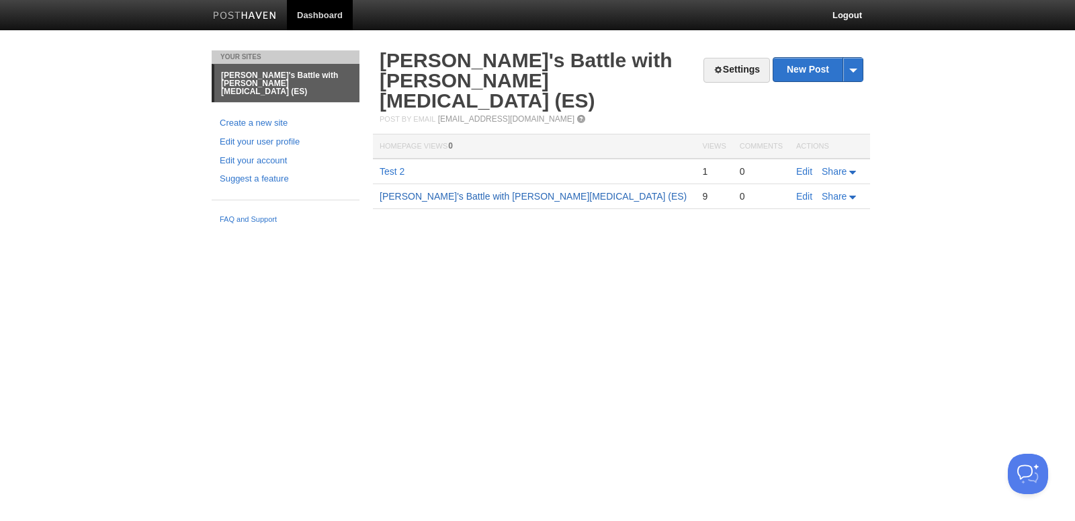
click at [478, 191] on link "Marcy's Battle with Ewing Sarcoma (ES)" at bounding box center [533, 196] width 307 height 11
click at [802, 67] on link "New Post" at bounding box center [817, 70] width 89 height 24
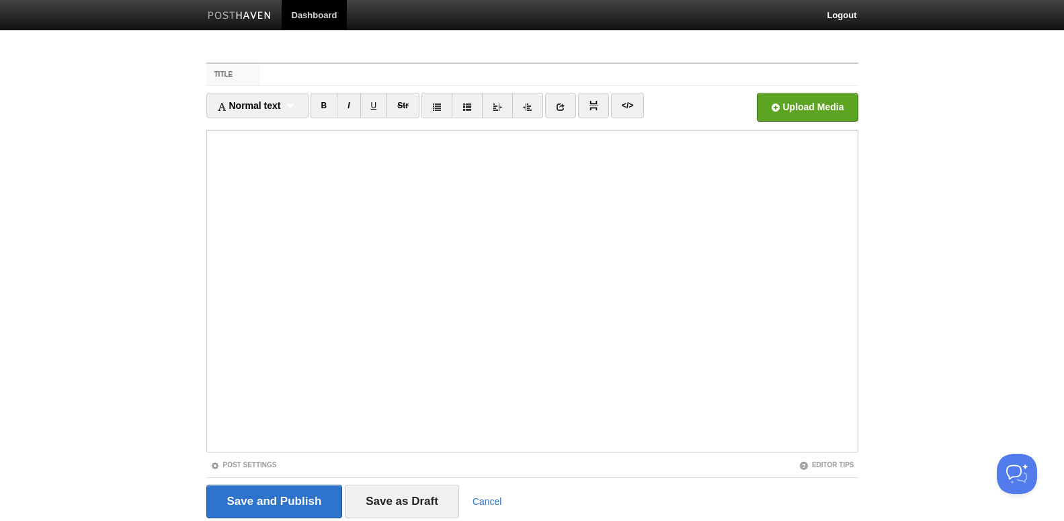
click at [306, 14] on link "Dashboard" at bounding box center [315, 15] width 66 height 30
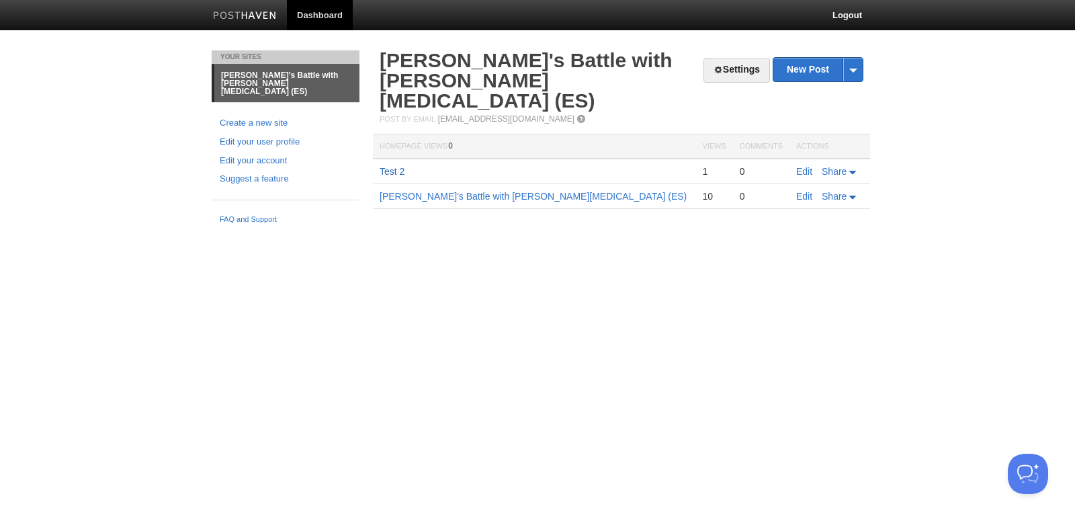
click at [391, 166] on link "Test 2" at bounding box center [392, 171] width 25 height 11
click at [435, 191] on link "[PERSON_NAME]'s Battle with [PERSON_NAME][MEDICAL_DATA] (ES)" at bounding box center [533, 196] width 307 height 11
click at [262, 79] on link "[PERSON_NAME]'s Battle with [PERSON_NAME][MEDICAL_DATA] (ES)" at bounding box center [286, 83] width 145 height 38
click at [729, 68] on link "Settings" at bounding box center [736, 70] width 67 height 25
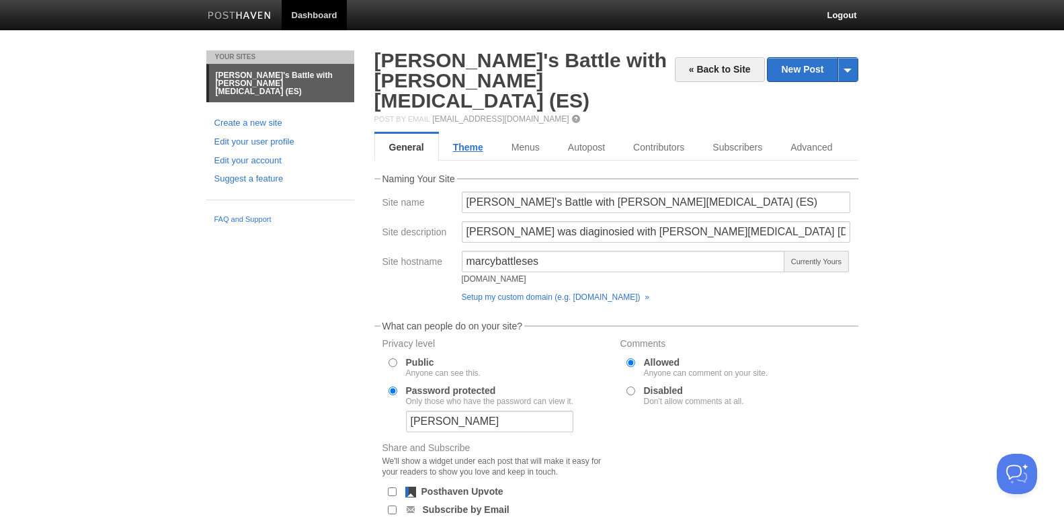
click at [476, 134] on link "Theme" at bounding box center [468, 147] width 58 height 27
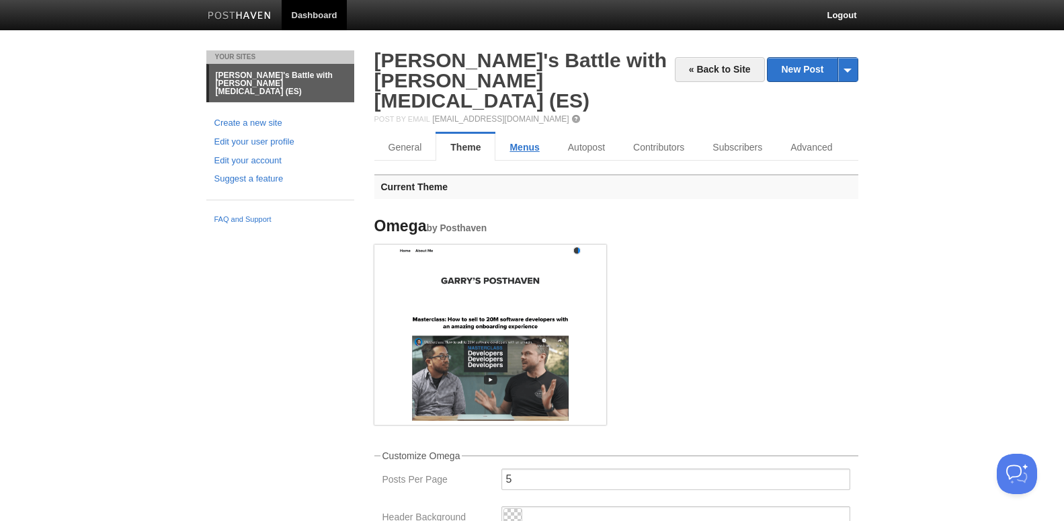
click at [529, 134] on link "Menus" at bounding box center [524, 147] width 58 height 27
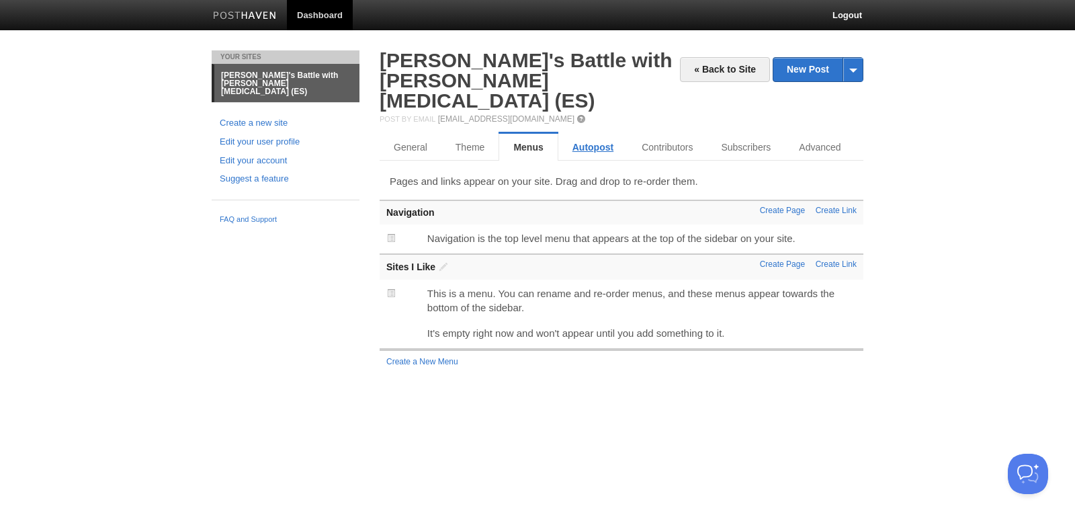
click at [592, 134] on link "Autopost" at bounding box center [592, 147] width 69 height 27
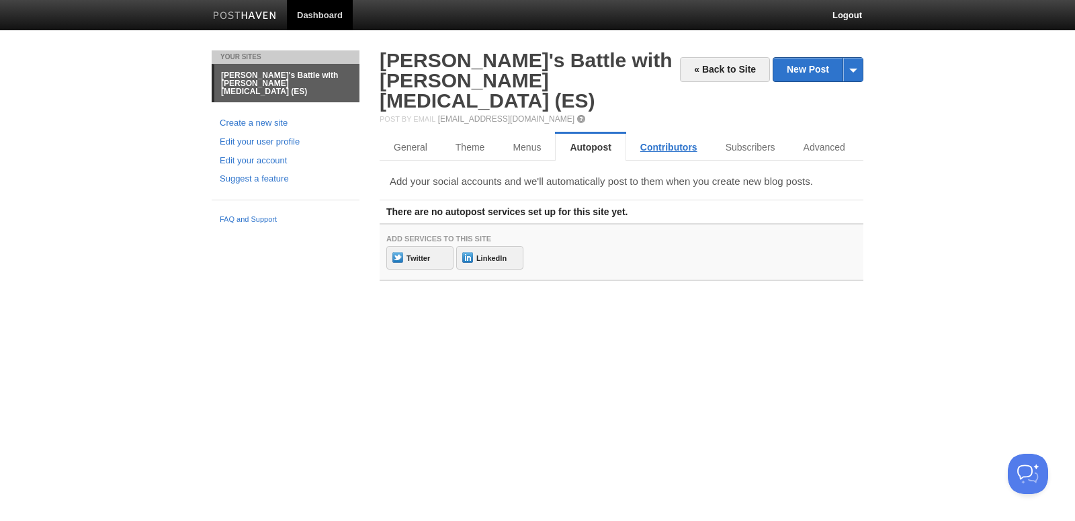
click at [660, 134] on link "Contributors" at bounding box center [668, 147] width 85 height 27
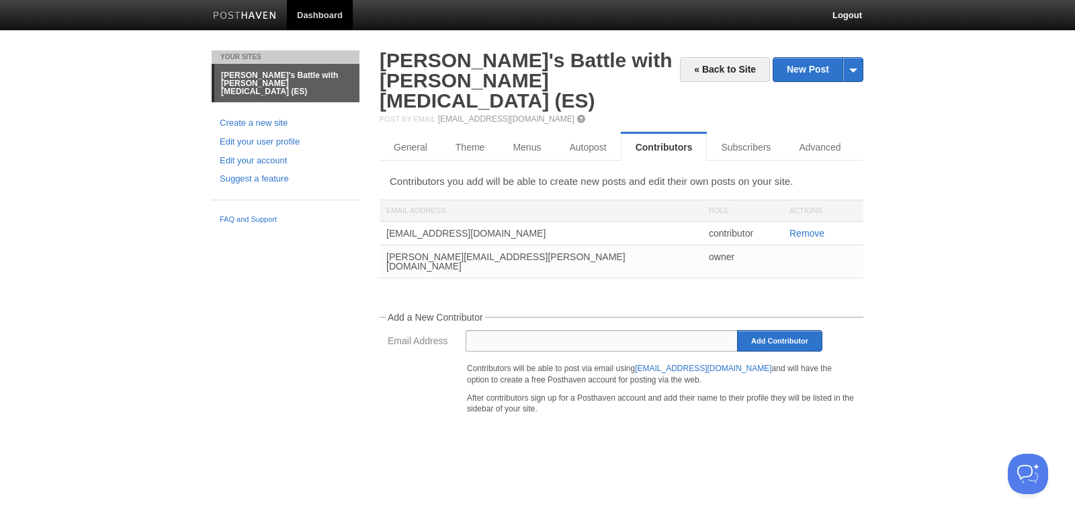
click at [515, 330] on input "Email Address" at bounding box center [602, 340] width 273 height 21
type input "[EMAIL_ADDRESS][DOMAIN_NAME]"
click at [757, 330] on input "Add Contributor" at bounding box center [779, 340] width 85 height 21
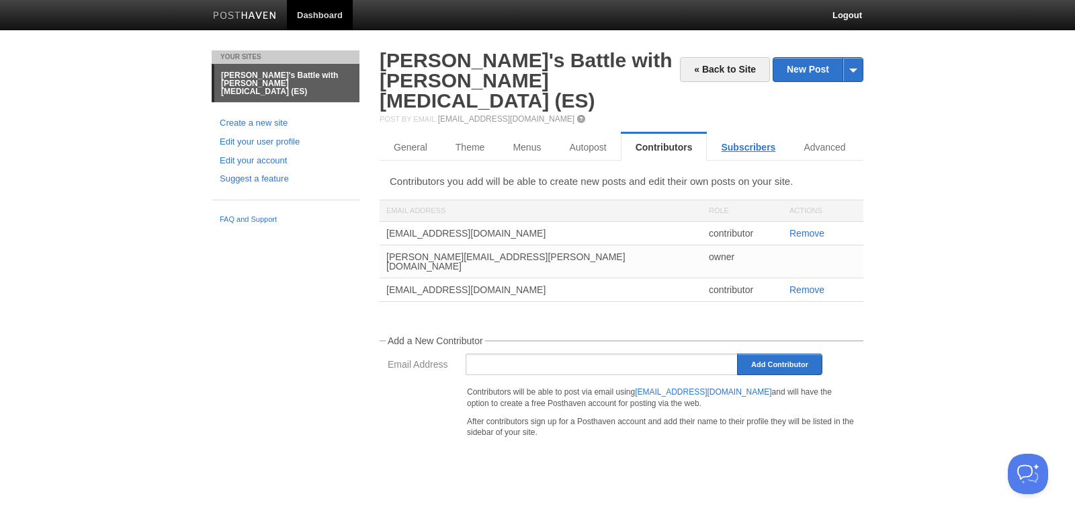
click at [742, 134] on link "Subscribers" at bounding box center [748, 147] width 83 height 27
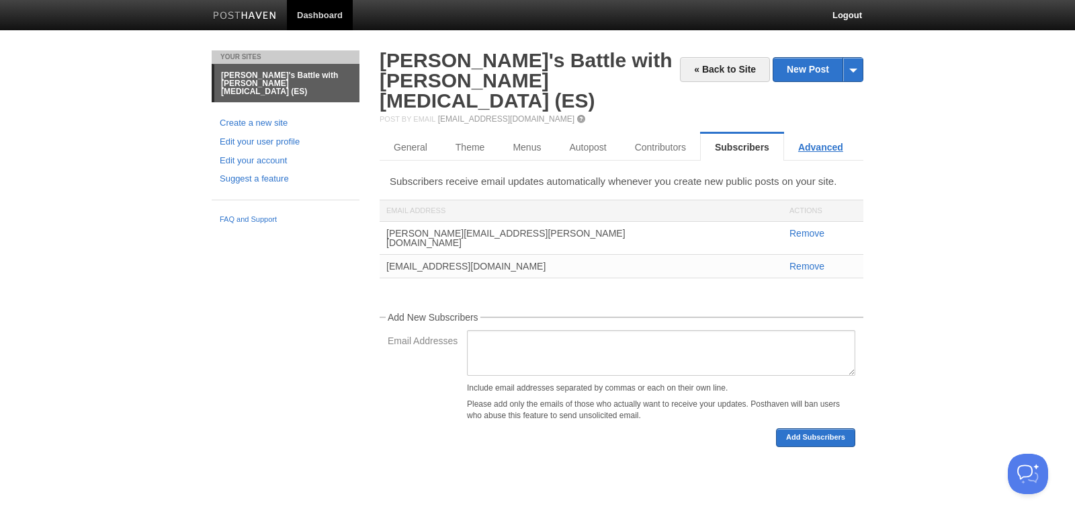
click at [824, 134] on dl "General Theme Menus Autopost Contributors Subscribers Advanced" at bounding box center [622, 147] width 484 height 27
click at [414, 134] on link "General" at bounding box center [411, 147] width 63 height 27
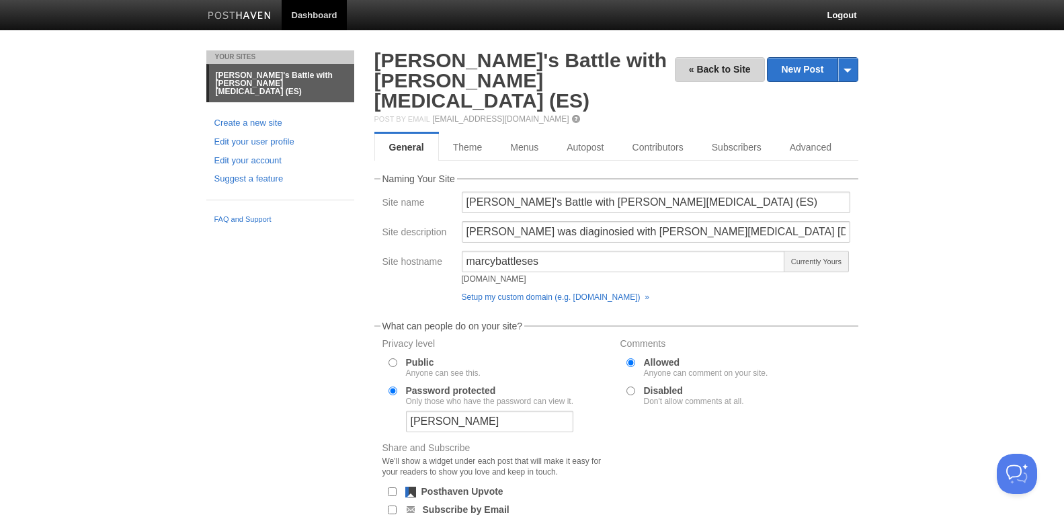
click at [706, 67] on link "« Back to Site" at bounding box center [720, 69] width 90 height 25
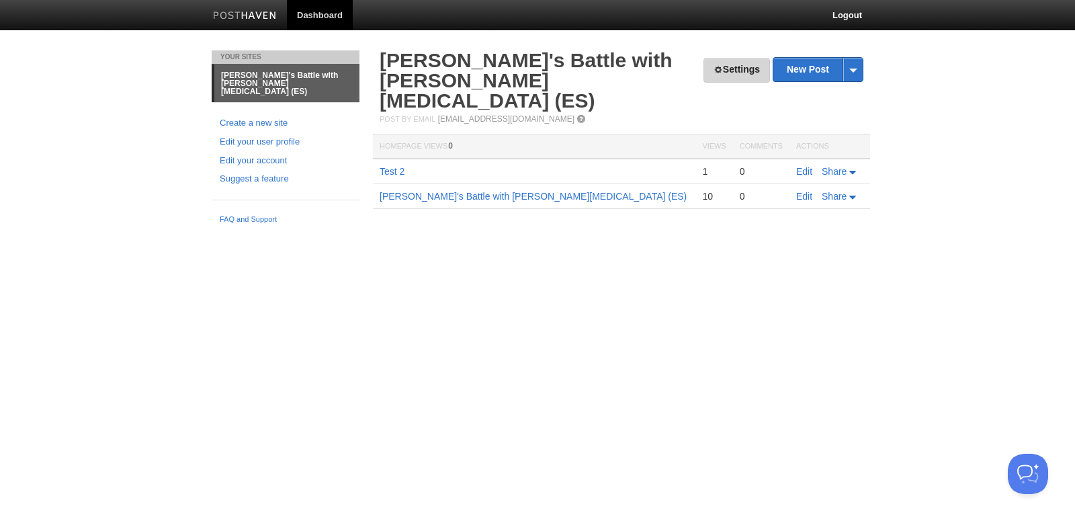
click at [715, 71] on link "Settings" at bounding box center [736, 70] width 67 height 25
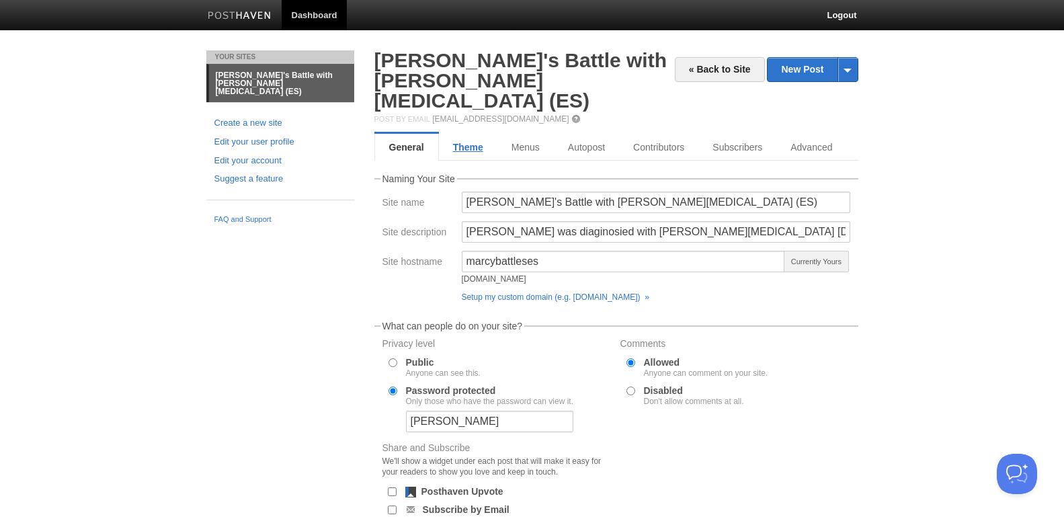
click at [480, 134] on link "Theme" at bounding box center [468, 147] width 58 height 27
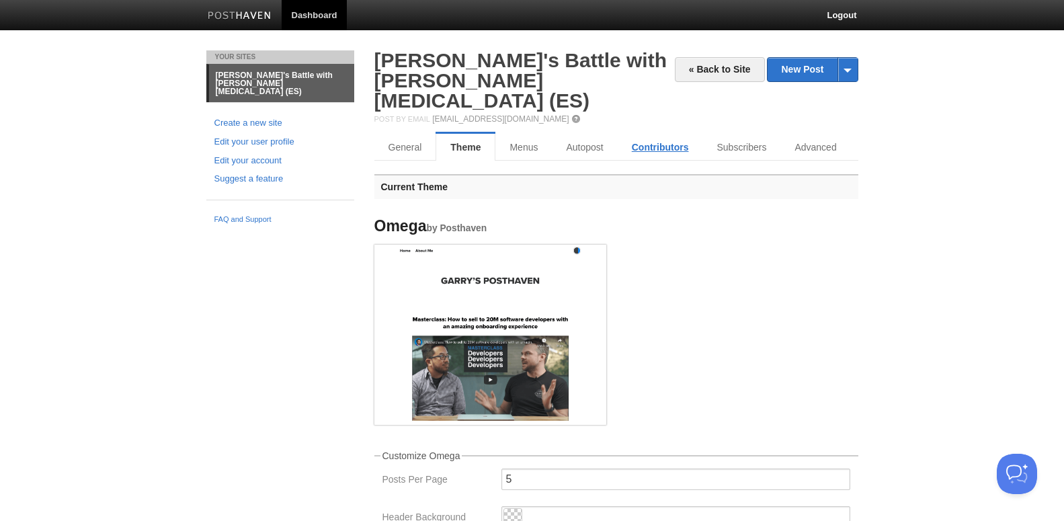
click at [652, 134] on link "Contributors" at bounding box center [659, 147] width 85 height 27
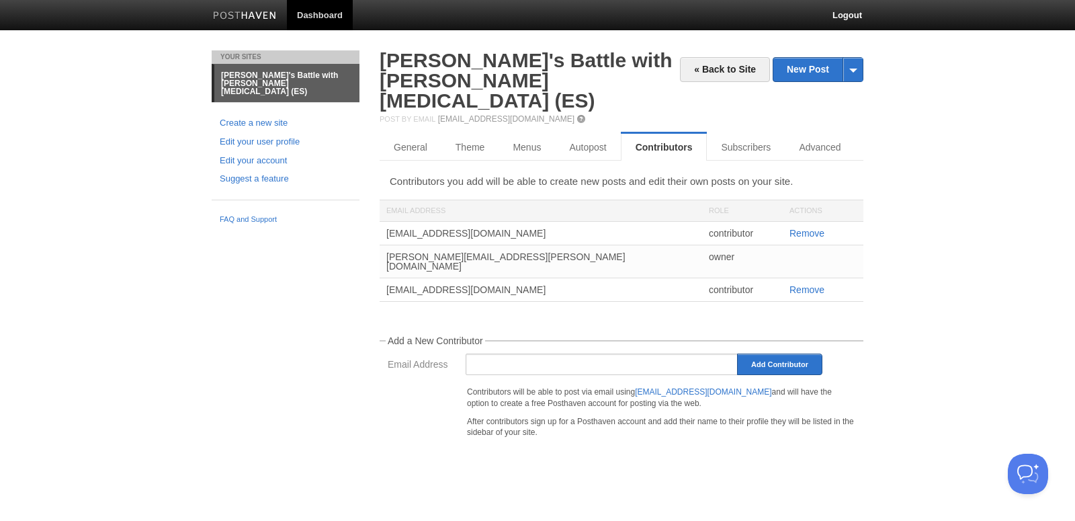
click at [466, 278] on div "[EMAIL_ADDRESS][DOMAIN_NAME]" at bounding box center [541, 289] width 322 height 23
click at [802, 284] on link "Remove" at bounding box center [806, 289] width 35 height 11
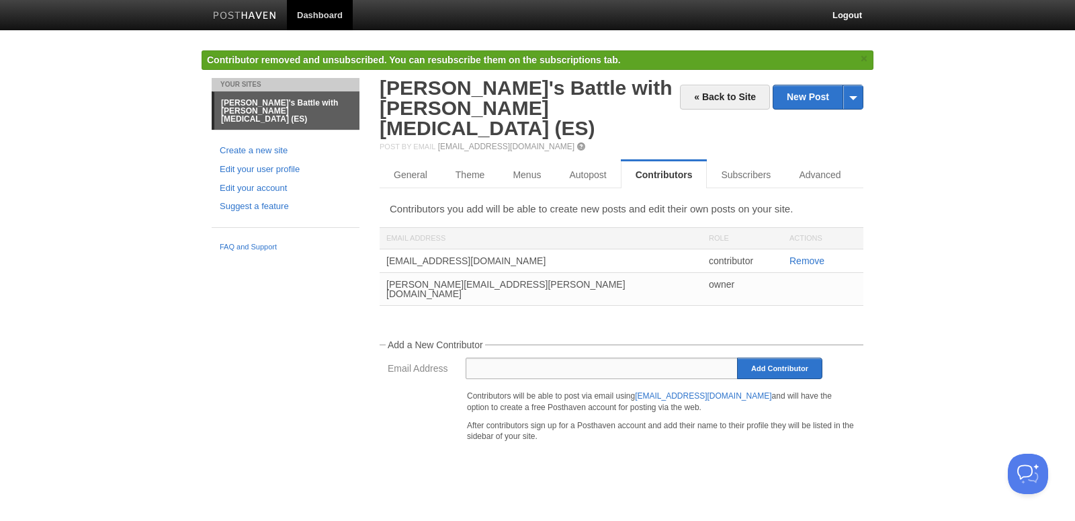
click at [502, 357] on input "Email Address" at bounding box center [602, 367] width 273 height 21
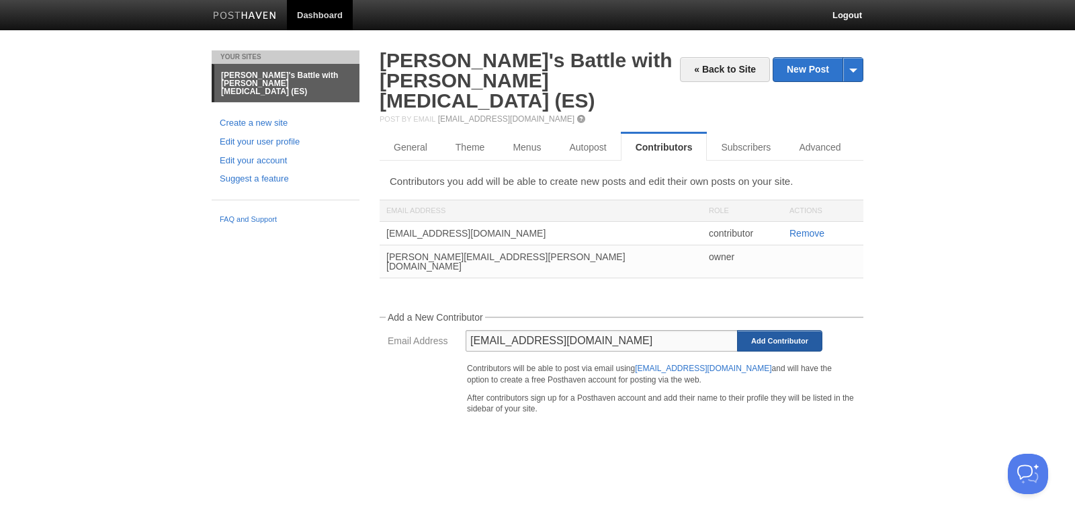
type input "[EMAIL_ADDRESS][DOMAIN_NAME]"
click at [763, 330] on input "Add Contributor" at bounding box center [779, 340] width 85 height 21
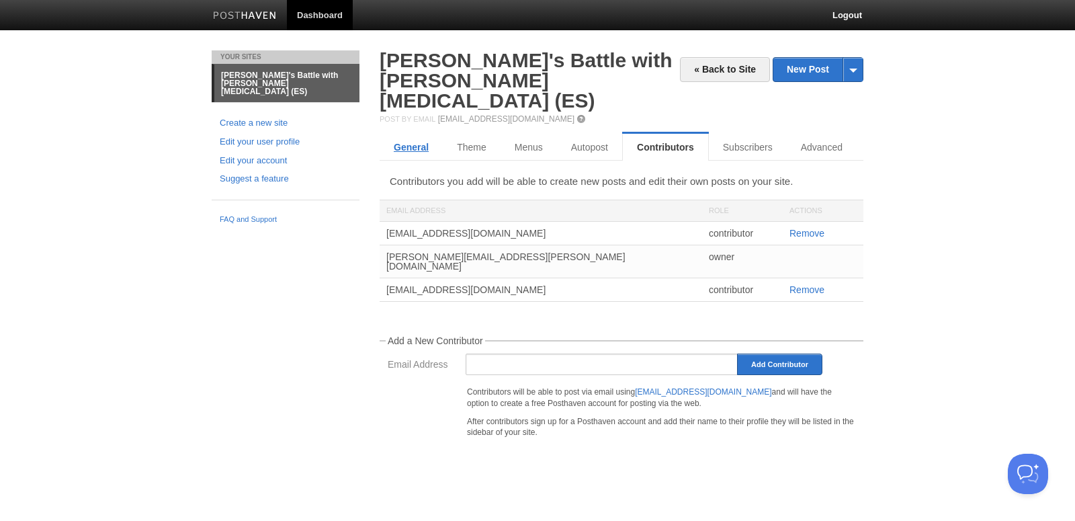
click at [411, 134] on link "General" at bounding box center [411, 147] width 63 height 27
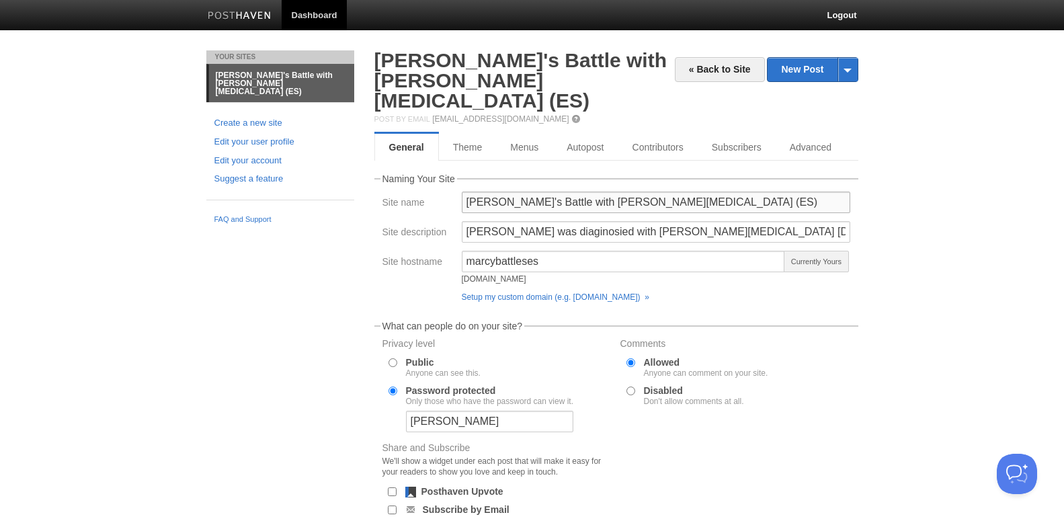
click at [472, 191] on input "[PERSON_NAME]'s Battle with [PERSON_NAME][MEDICAL_DATA] (ES)" at bounding box center [656, 201] width 388 height 21
click at [669, 191] on input "[PERSON_NAME]'s Battle with [PERSON_NAME][MEDICAL_DATA] (ES)" at bounding box center [656, 201] width 388 height 21
click at [530, 191] on input "[PERSON_NAME]'s Battle with [PERSON_NAME][MEDICAL_DATA] (ES)" at bounding box center [656, 201] width 388 height 21
type input "[PERSON_NAME]'s Jouney with [PERSON_NAME][MEDICAL_DATA] (ES)"
click at [531, 221] on input "[PERSON_NAME] was diaginosied with [PERSON_NAME][MEDICAL_DATA] [DATE], which is…" at bounding box center [656, 231] width 388 height 21
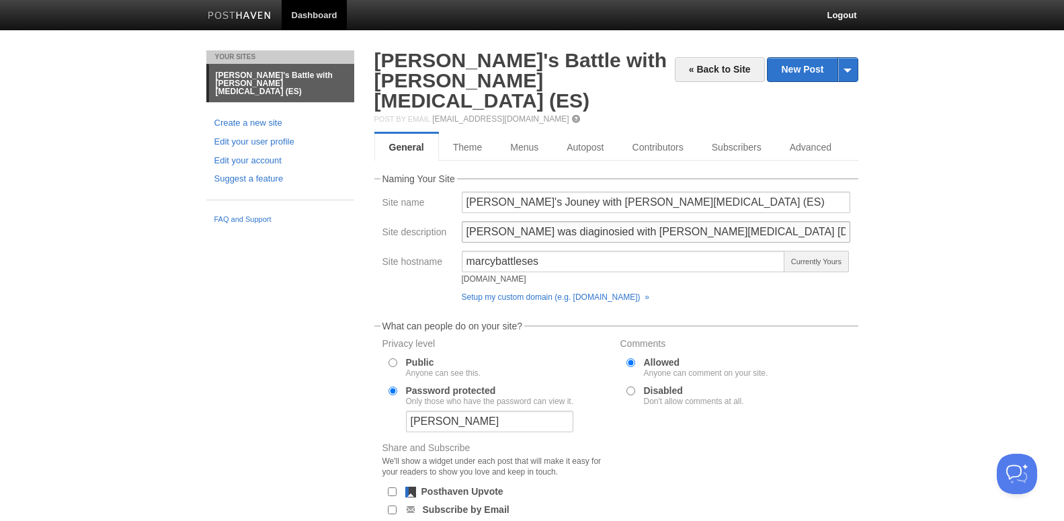
click at [531, 221] on input "[PERSON_NAME] was diaginosied with [PERSON_NAME][MEDICAL_DATA] [DATE], which is…" at bounding box center [656, 231] width 388 height 21
click at [542, 221] on input "[PERSON_NAME] was diaginosied with [PERSON_NAME][MEDICAL_DATA] [DATE], which is…" at bounding box center [656, 231] width 388 height 21
type input "[PERSON_NAME] was diagnosed with [PERSON_NAME][MEDICAL_DATA] [DATE], which is a…"
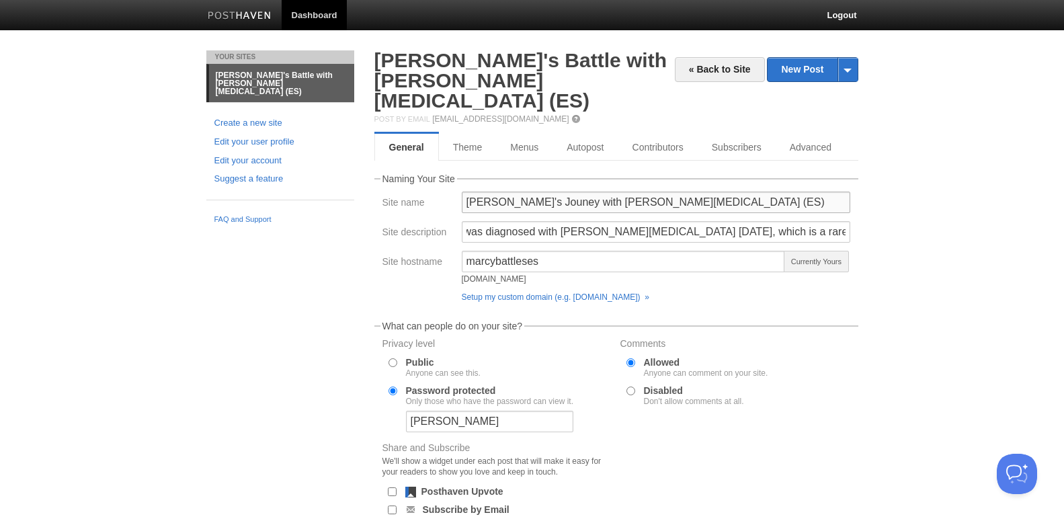
click at [497, 191] on input "[PERSON_NAME]'s Jouney with [PERSON_NAME][MEDICAL_DATA] (ES)" at bounding box center [656, 201] width 388 height 21
type input "[PERSON_NAME]'s Jouney with [PERSON_NAME][MEDICAL_DATA] (ES)"
click at [535, 251] on input "marcybattleses" at bounding box center [624, 261] width 324 height 21
drag, startPoint x: 574, startPoint y: 241, endPoint x: 520, endPoint y: 269, distance: 61.0
click at [462, 251] on input "marcybattleses" at bounding box center [624, 261] width 324 height 21
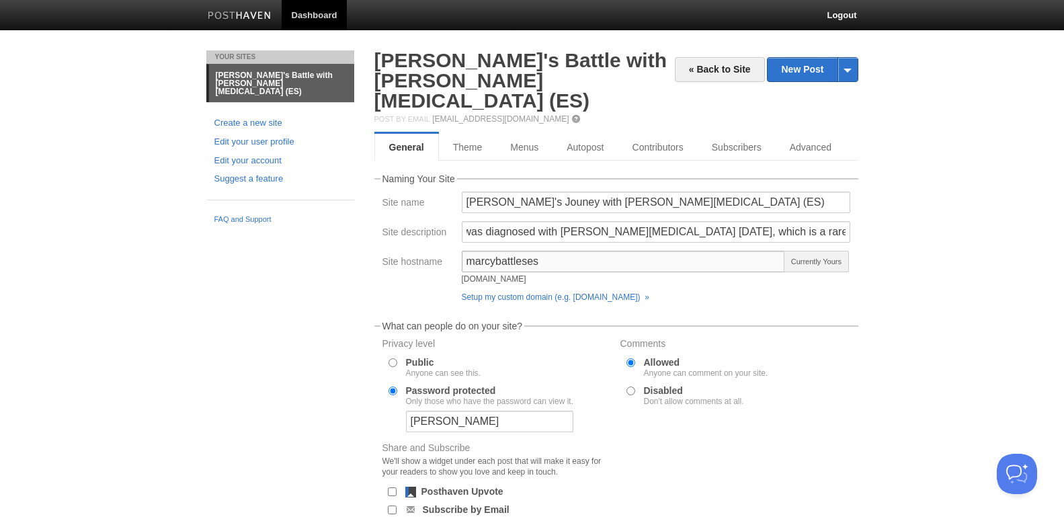
click at [494, 251] on input "marcybattleses" at bounding box center [624, 261] width 324 height 21
type input "marcysjourney"
click at [808, 251] on span "Available" at bounding box center [815, 261] width 64 height 21
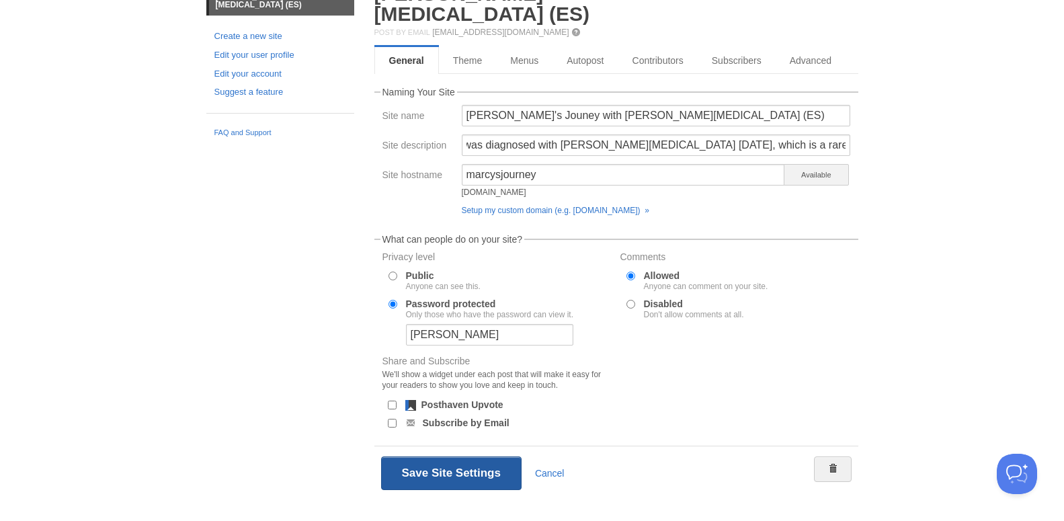
click at [442, 456] on button "Save Site Settings" at bounding box center [451, 473] width 140 height 34
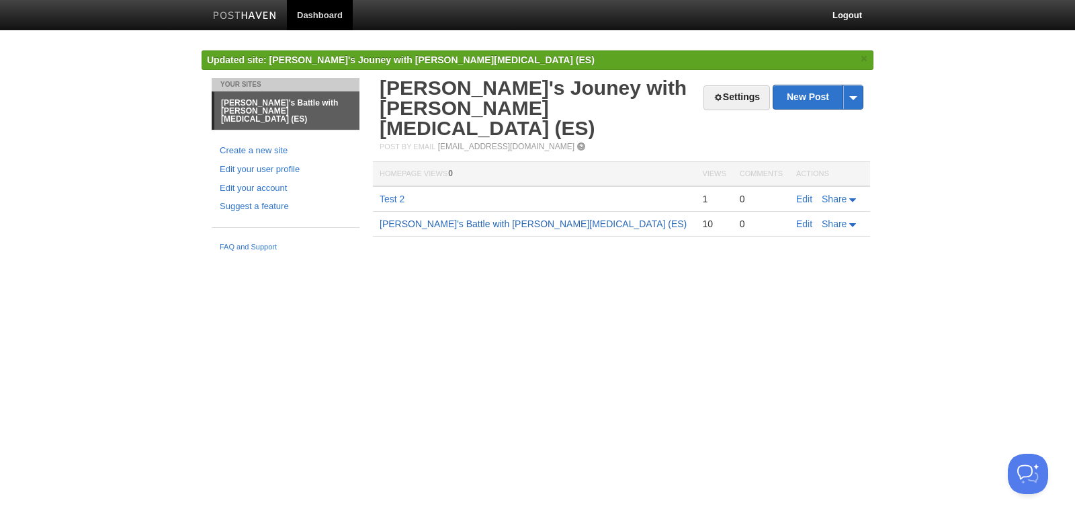
click at [408, 218] on link "[PERSON_NAME]'s Battle with [PERSON_NAME][MEDICAL_DATA] (ES)" at bounding box center [533, 223] width 307 height 11
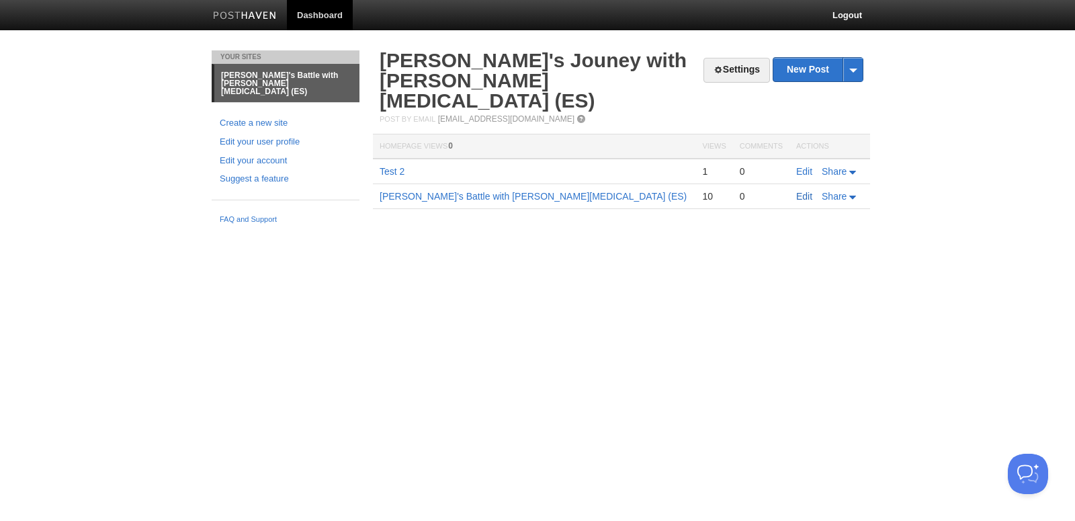
click at [800, 191] on link "Edit" at bounding box center [804, 196] width 16 height 11
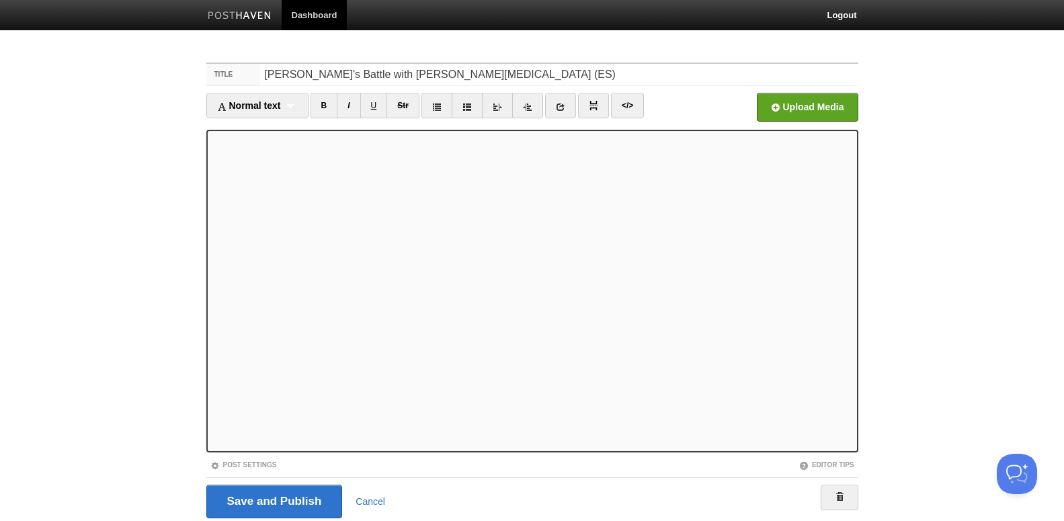
scroll to position [45, 0]
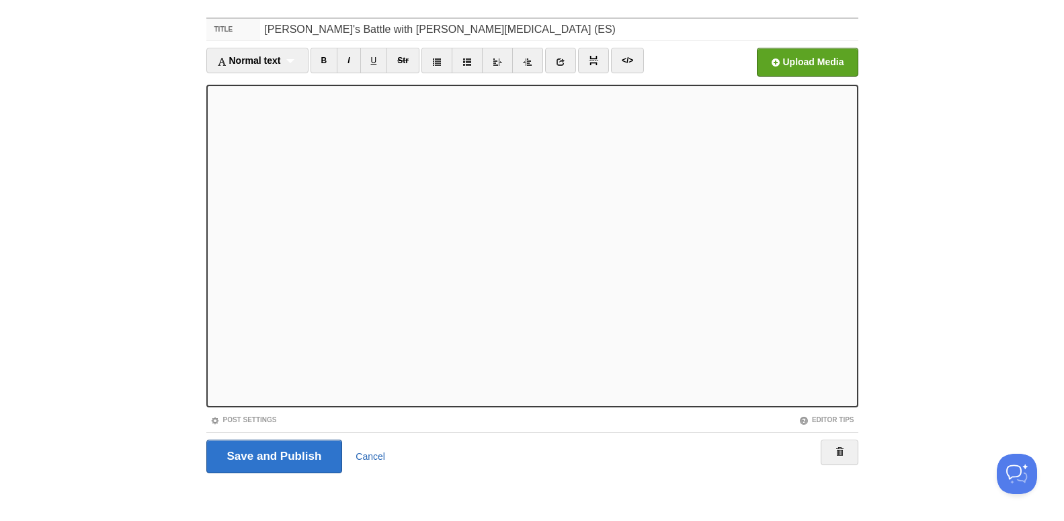
click at [376, 460] on link "Cancel" at bounding box center [370, 456] width 30 height 11
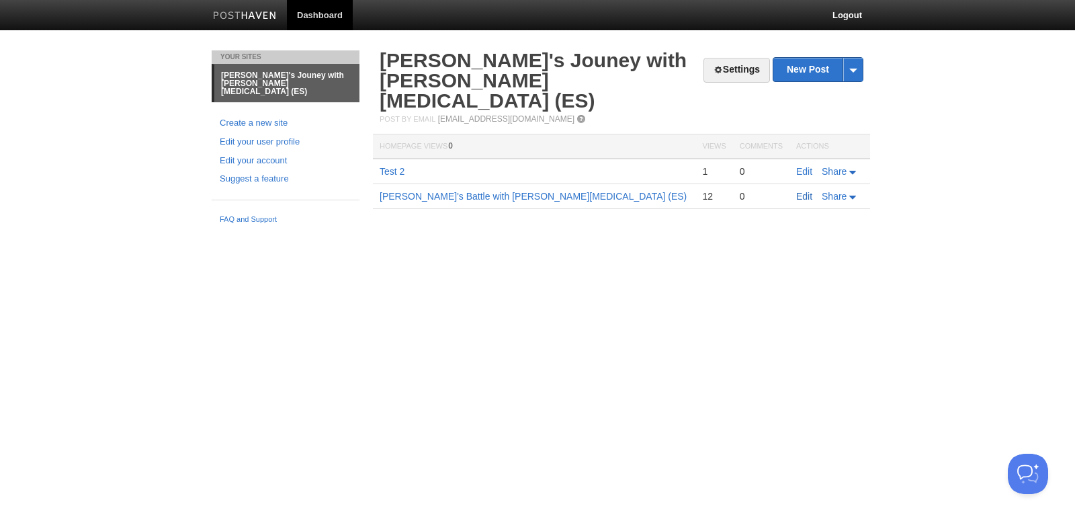
click at [806, 191] on link "Edit" at bounding box center [804, 196] width 16 height 11
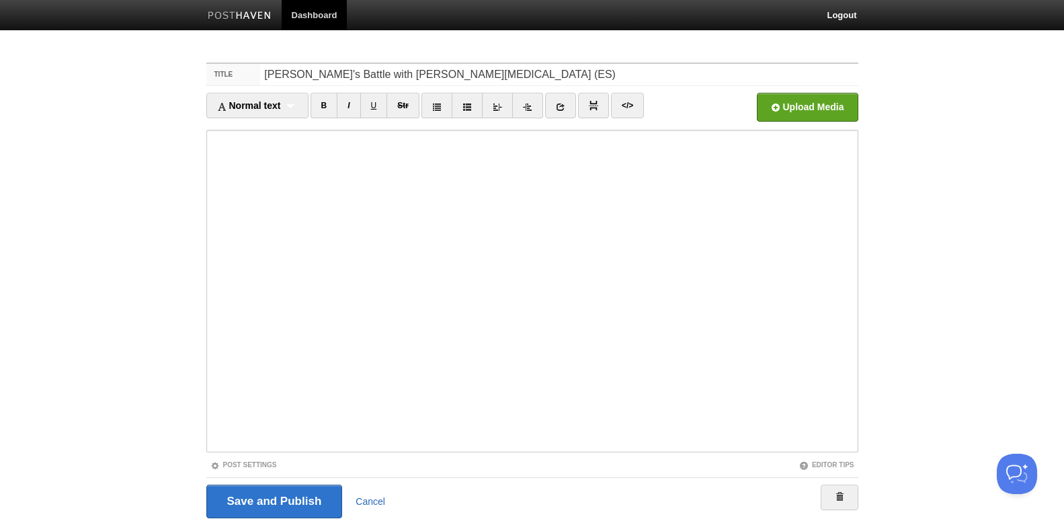
click at [374, 501] on link "Cancel" at bounding box center [370, 501] width 30 height 11
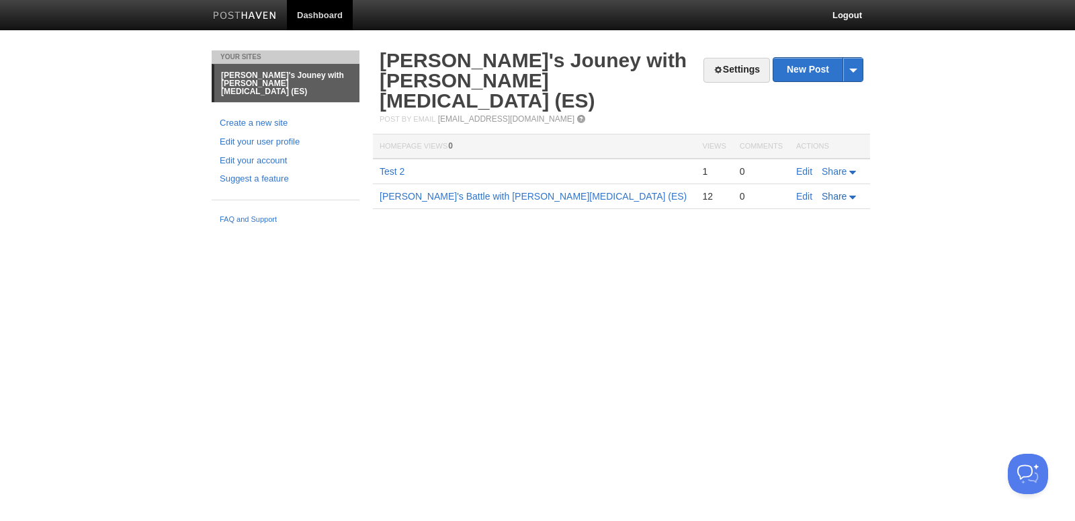
click at [853, 191] on link "Share" at bounding box center [840, 196] width 37 height 11
click at [559, 214] on div "Settings New Post by Web by Email [PERSON_NAME]'s Jouney with [PERSON_NAME][MED…" at bounding box center [622, 149] width 504 height 198
click at [853, 73] on span at bounding box center [853, 70] width 20 height 24
click at [896, 89] on body "Dashboard Logout Contributor successfully added. × Contributor removed and unsu…" at bounding box center [537, 124] width 1075 height 249
click at [725, 72] on link "Settings" at bounding box center [736, 70] width 67 height 25
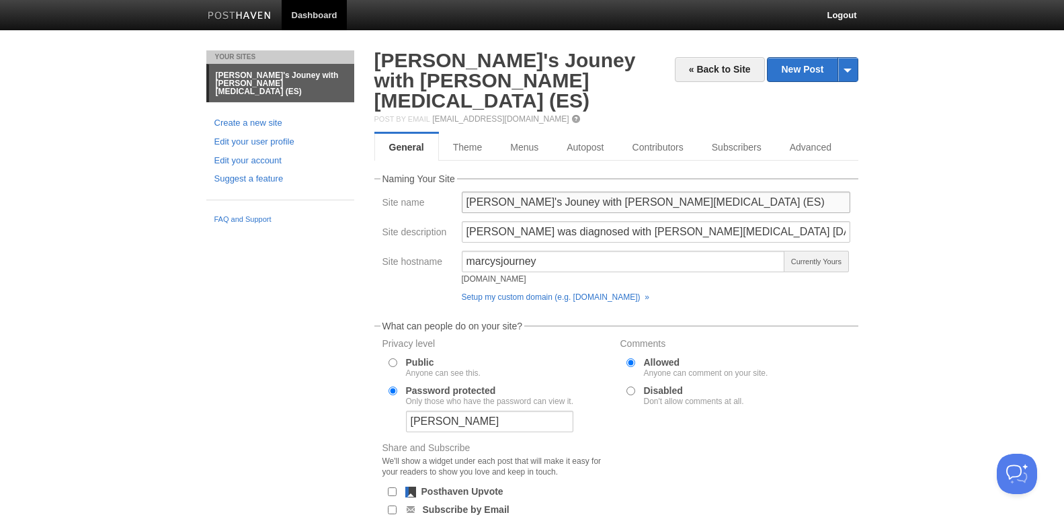
drag, startPoint x: 525, startPoint y: 185, endPoint x: 591, endPoint y: 182, distance: 66.6
click at [525, 191] on input "[PERSON_NAME]'s Jouney with [PERSON_NAME][MEDICAL_DATA] (ES)" at bounding box center [656, 201] width 388 height 21
drag, startPoint x: 679, startPoint y: 180, endPoint x: 385, endPoint y: 178, distance: 293.6
click at [462, 191] on input "[PERSON_NAME]'s Jouney with [PERSON_NAME][MEDICAL_DATA] (ES)" at bounding box center [656, 201] width 388 height 21
click at [529, 191] on input "[PERSON_NAME]'s Jouney with [PERSON_NAME][MEDICAL_DATA] (ES)" at bounding box center [656, 201] width 388 height 21
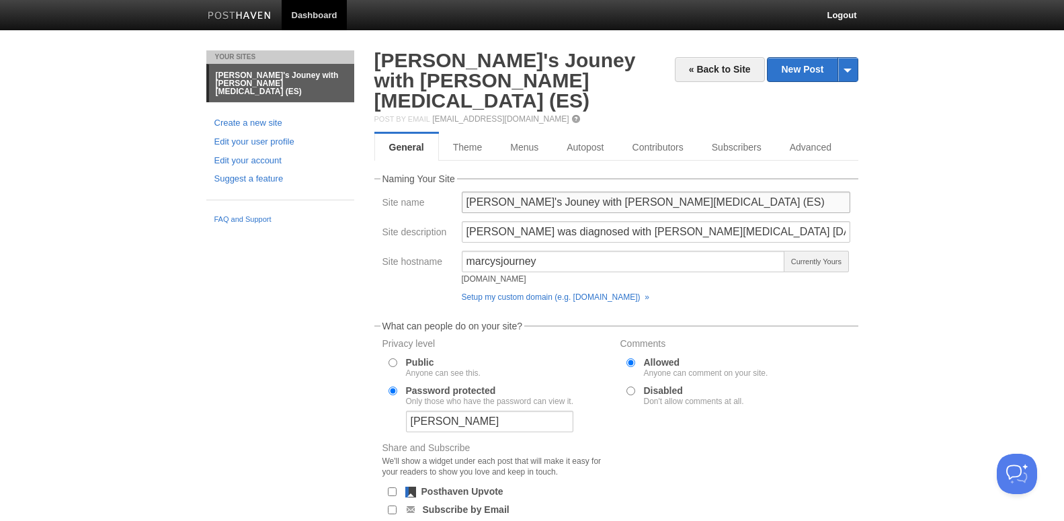
click at [528, 191] on input "[PERSON_NAME]'s Jouney with [PERSON_NAME][MEDICAL_DATA] (ES)" at bounding box center [656, 201] width 388 height 21
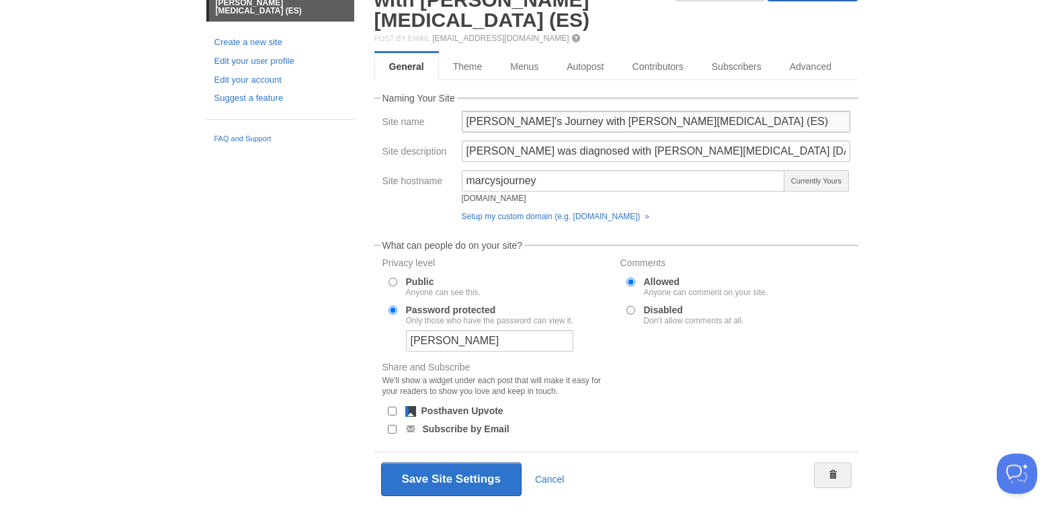
scroll to position [87, 0]
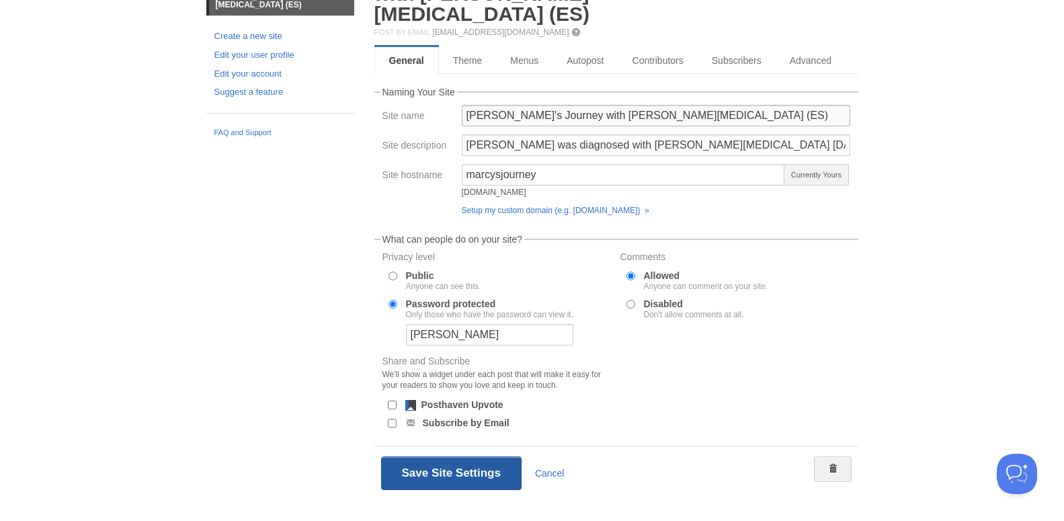
type input "[PERSON_NAME]'s Journey with [PERSON_NAME][MEDICAL_DATA] (ES)"
click at [476, 456] on button "Save Site Settings" at bounding box center [451, 473] width 140 height 34
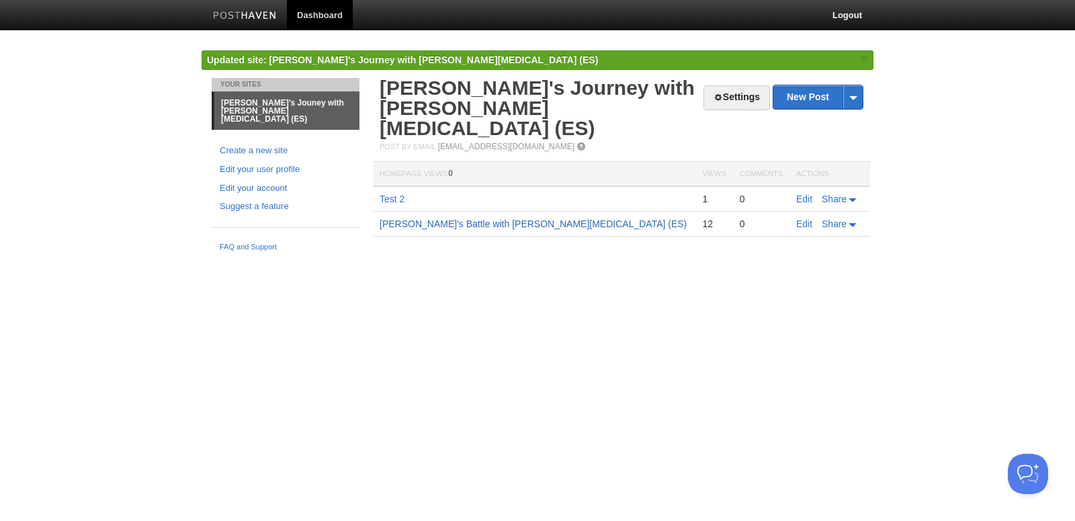
click at [522, 218] on link "[PERSON_NAME]'s Battle with [PERSON_NAME][MEDICAL_DATA] (ES)" at bounding box center [533, 223] width 307 height 11
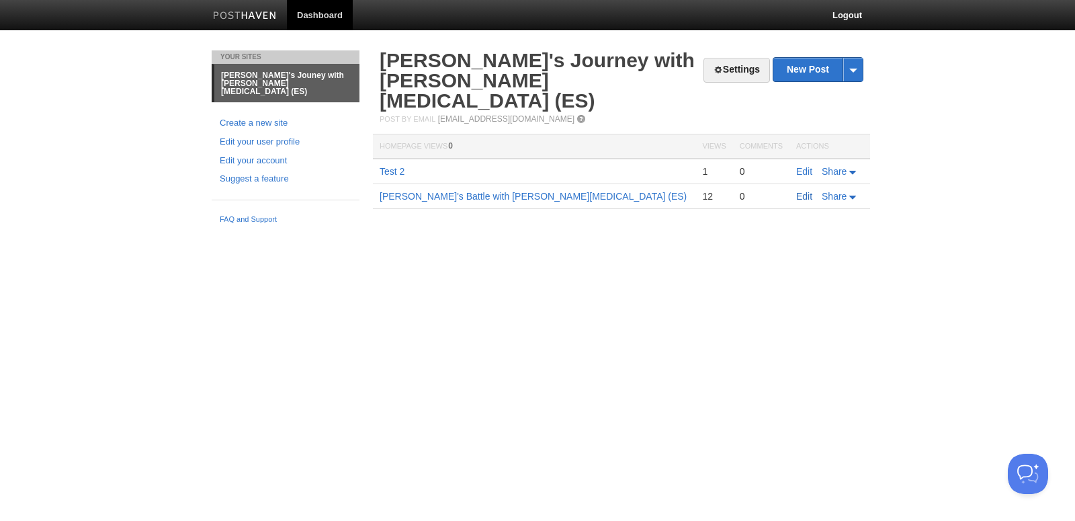
click at [802, 191] on link "Edit" at bounding box center [804, 196] width 16 height 11
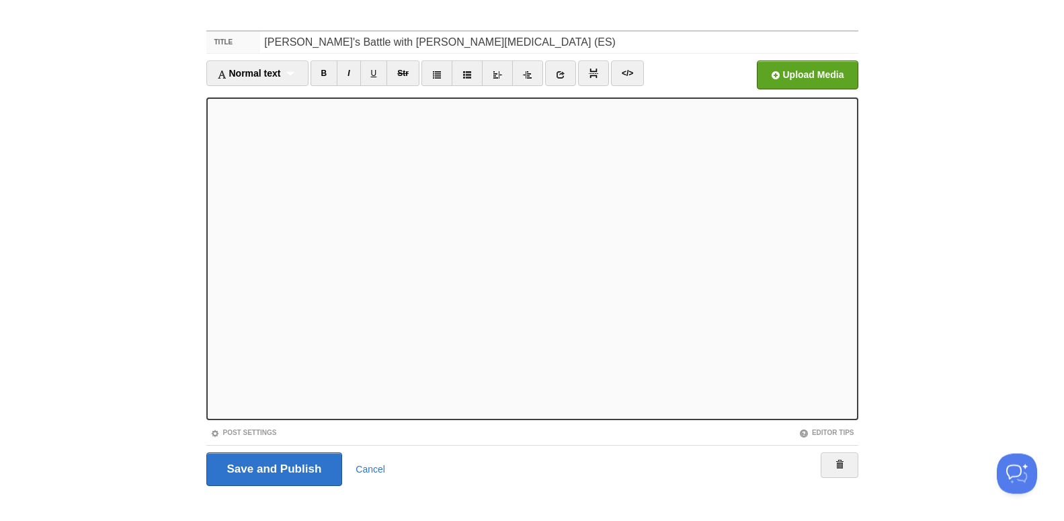
scroll to position [32, 0]
click at [209, 165] on iframe at bounding box center [532, 259] width 652 height 322
click at [210, 159] on iframe at bounding box center [532, 259] width 652 height 322
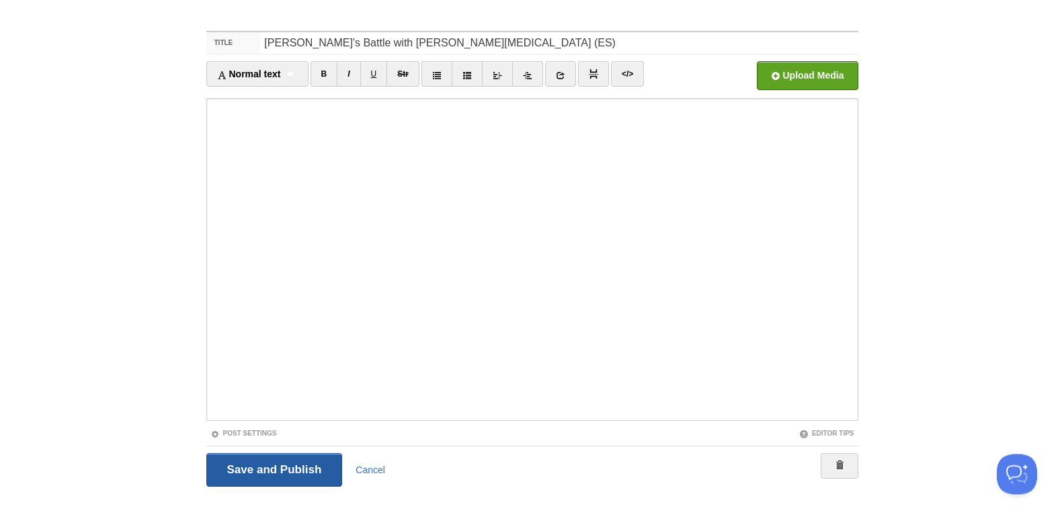
click at [274, 469] on input "Save and Publish" at bounding box center [274, 470] width 136 height 34
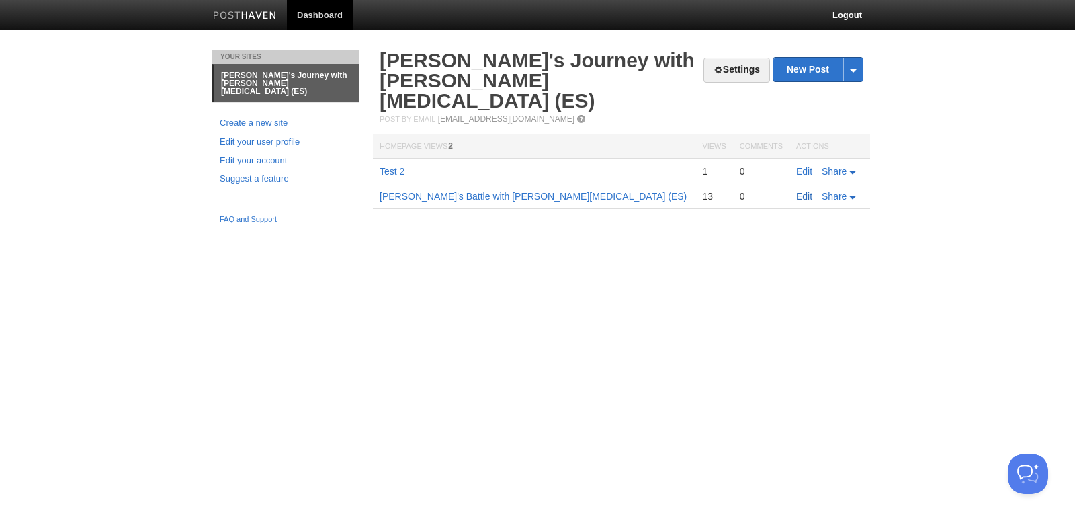
click at [802, 191] on link "Edit" at bounding box center [804, 196] width 16 height 11
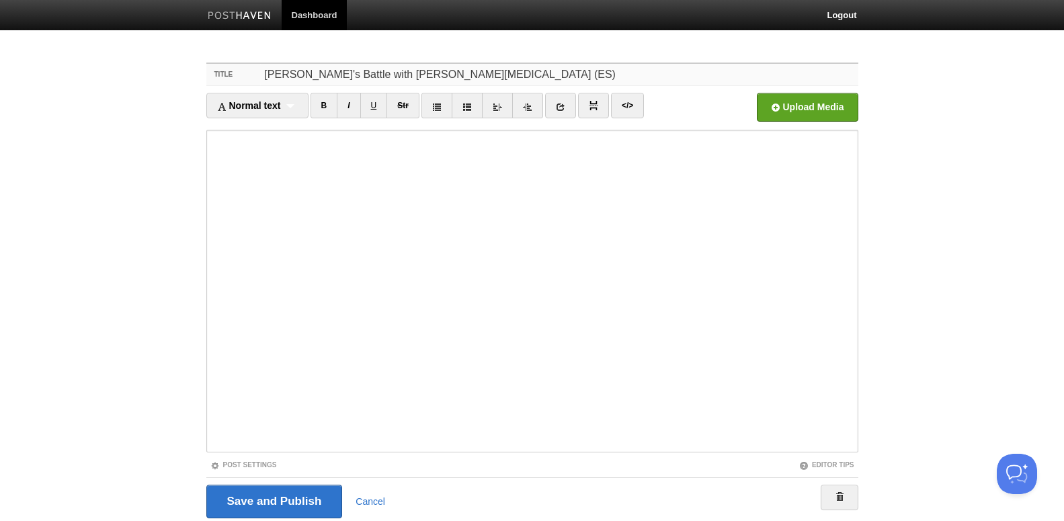
drag, startPoint x: 305, startPoint y: 72, endPoint x: 509, endPoint y: 67, distance: 204.3
click at [509, 67] on input "[PERSON_NAME]'s Battle with [PERSON_NAME][MEDICAL_DATA] (ES)" at bounding box center [558, 74] width 597 height 21
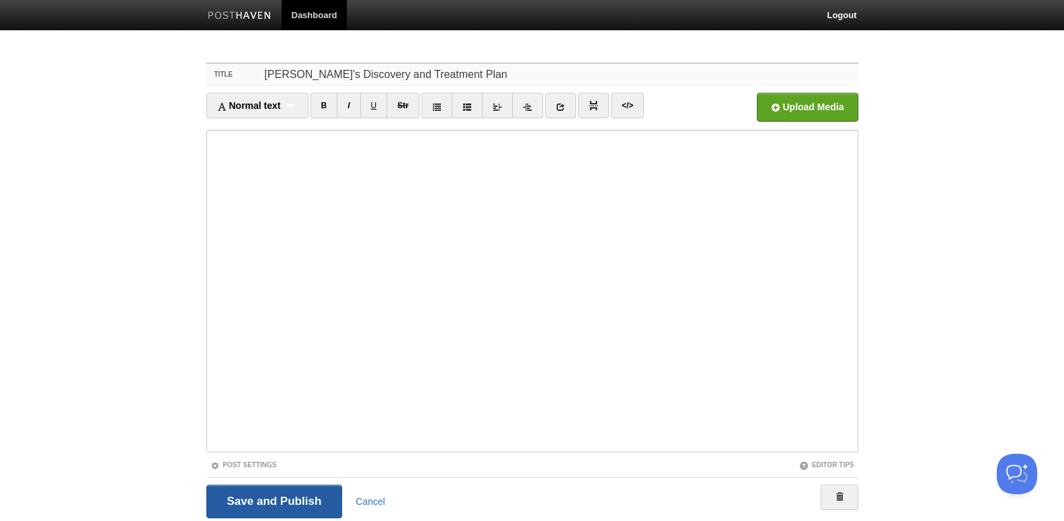
type input "[PERSON_NAME]'s Discovery and Treatment Plan"
click at [264, 492] on input "Save and Publish" at bounding box center [274, 501] width 136 height 34
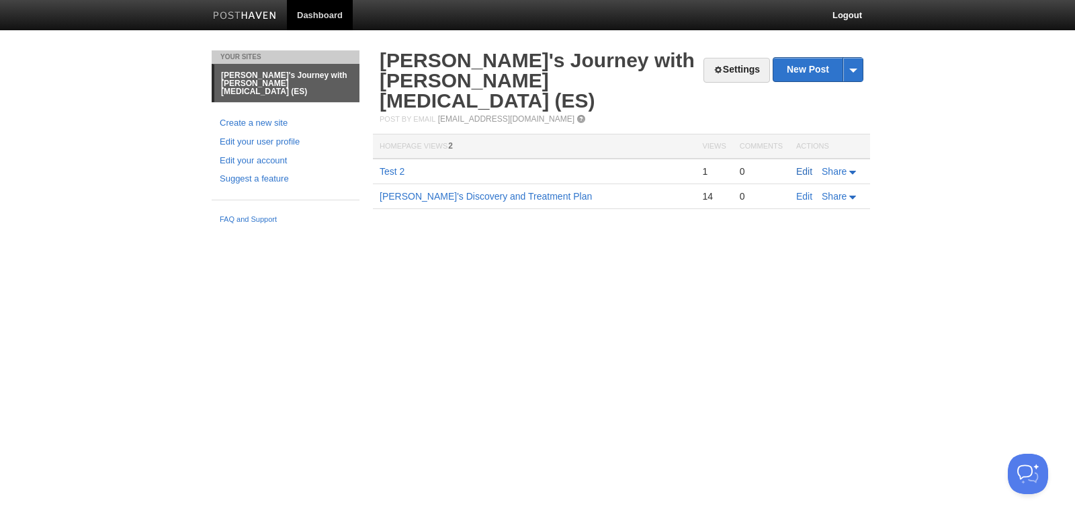
click at [804, 166] on link "Edit" at bounding box center [804, 171] width 16 height 11
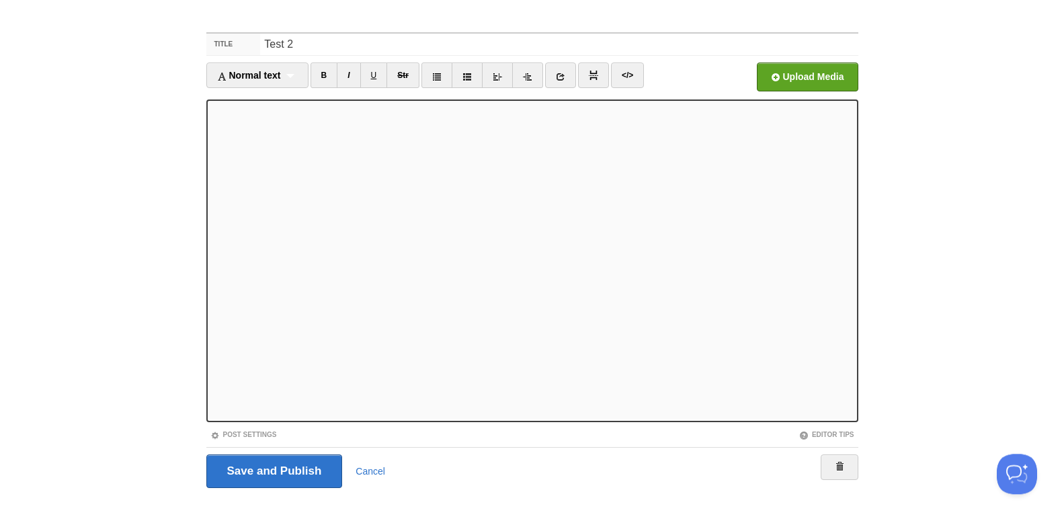
scroll to position [45, 0]
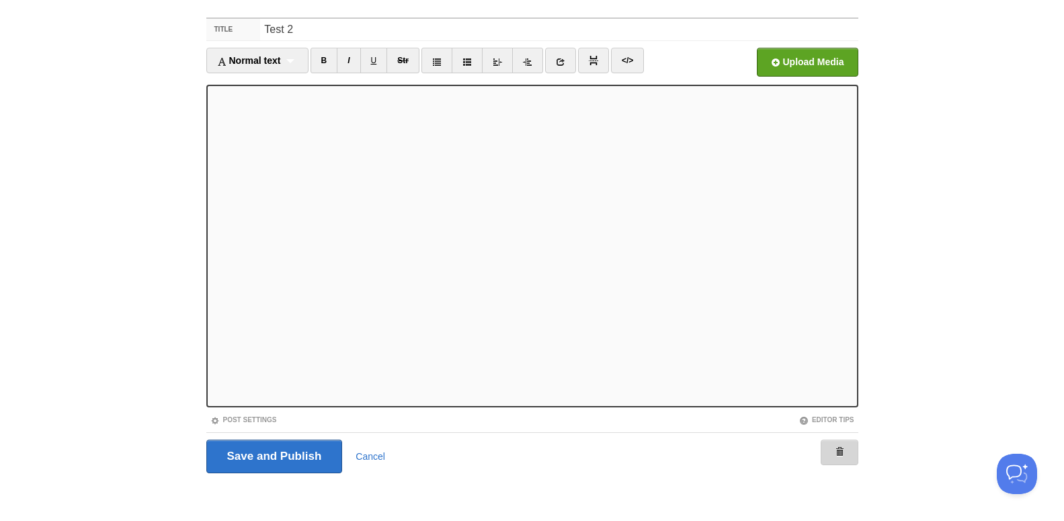
click at [840, 449] on span at bounding box center [838, 451] width 9 height 9
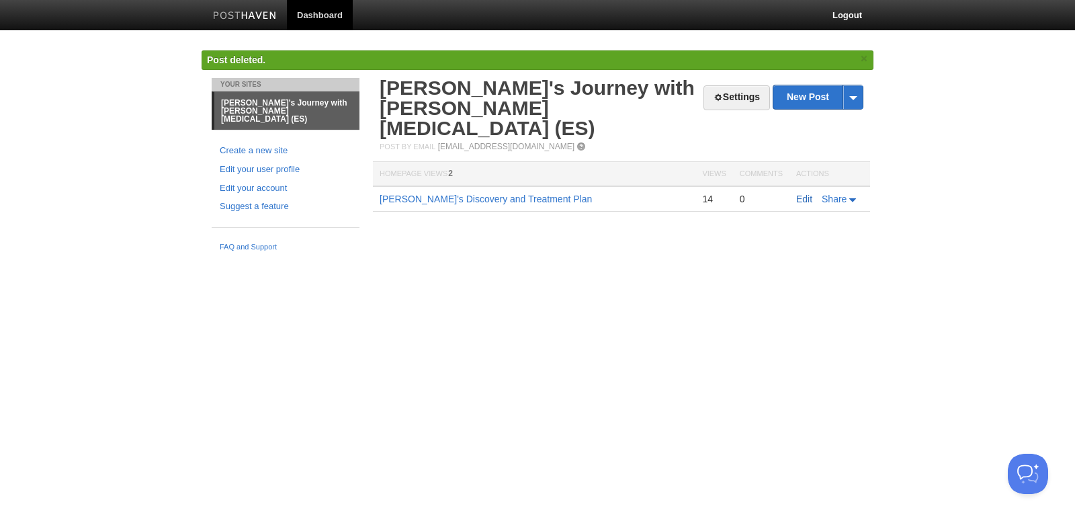
click at [802, 193] on link "Edit" at bounding box center [804, 198] width 16 height 11
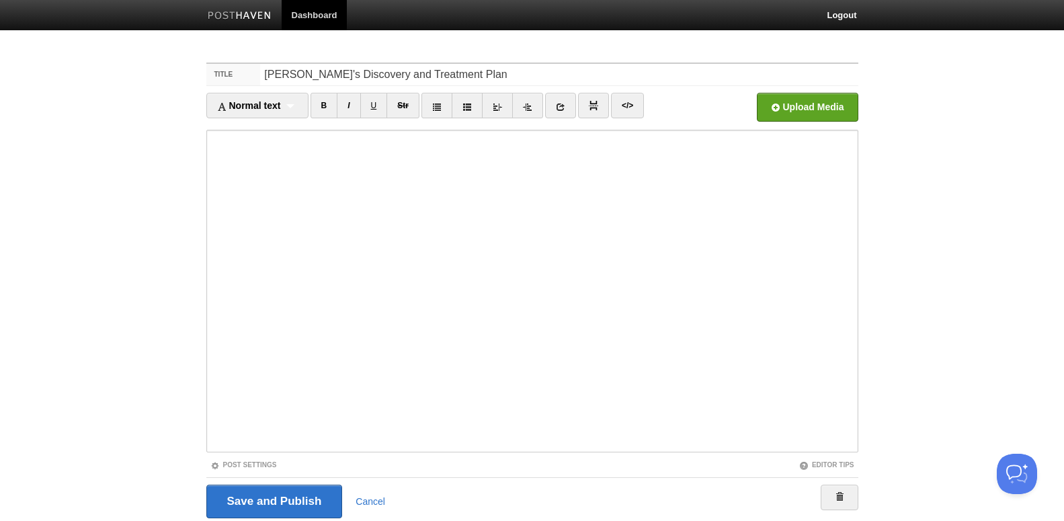
click at [962, 349] on body "Dashboard Logout Contributor successfully added. × Contributor removed and unsu…" at bounding box center [532, 284] width 1064 height 568
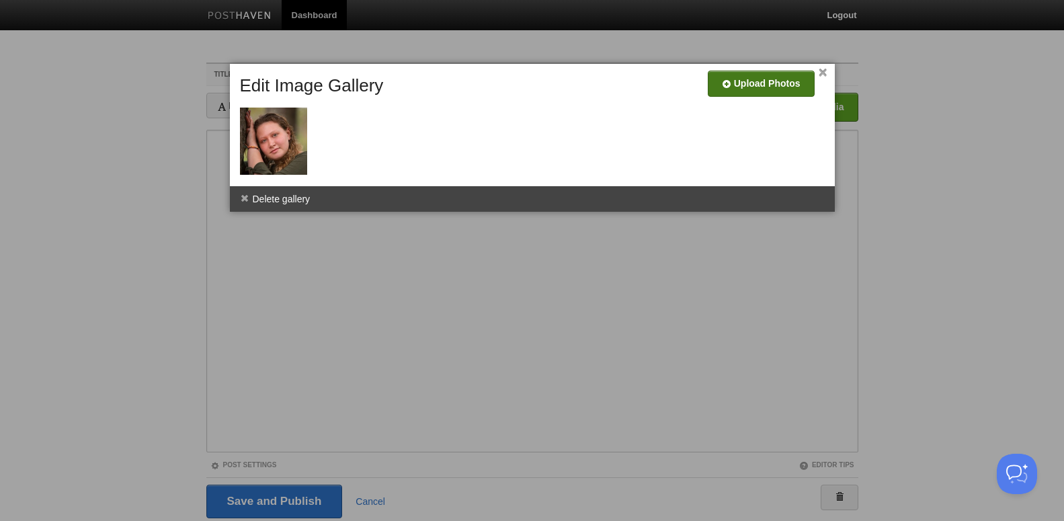
click at [746, 87] on input "file" at bounding box center [357, 88] width 1017 height 69
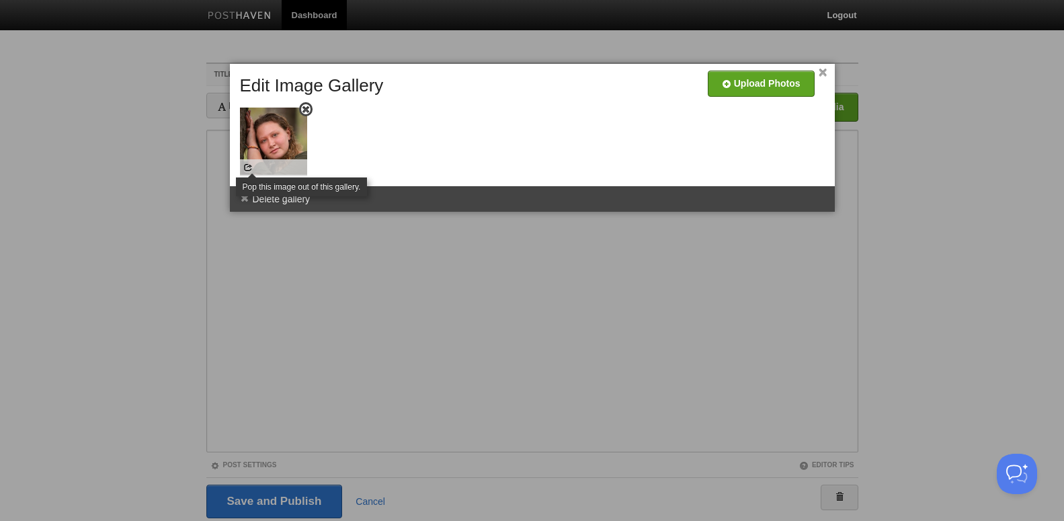
click at [245, 166] on span at bounding box center [247, 167] width 9 height 9
click at [249, 168] on span at bounding box center [247, 167] width 9 height 9
click at [250, 167] on span at bounding box center [247, 167] width 9 height 9
click at [822, 69] on link "×" at bounding box center [822, 72] width 9 height 7
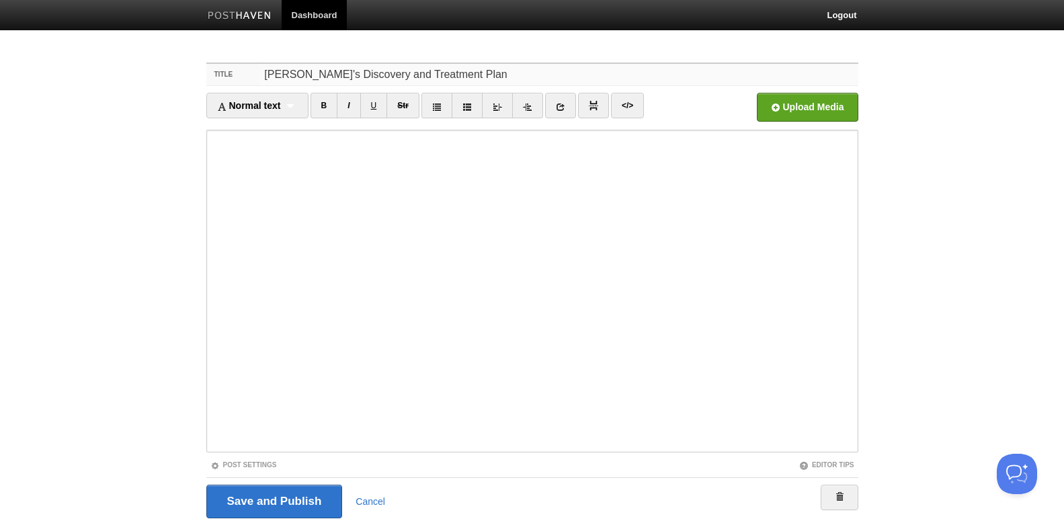
click at [476, 73] on input "[PERSON_NAME]'s Discovery and Treatment Plan" at bounding box center [558, 74] width 597 height 21
drag, startPoint x: 450, startPoint y: 75, endPoint x: 258, endPoint y: 87, distance: 192.5
click at [260, 85] on input "[PERSON_NAME]'s Discovery and Treatment Plan old" at bounding box center [558, 74] width 597 height 21
type input "[PERSON_NAME]'s Discovery and Treatment Plan old"
click at [838, 492] on span at bounding box center [838, 496] width 9 height 9
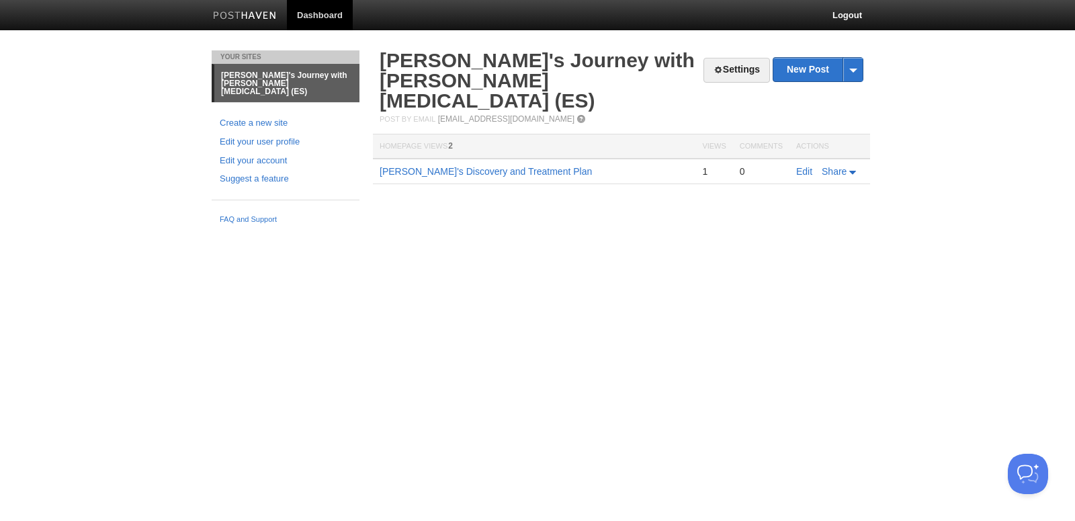
click at [425, 230] on html "Dashboard Logout Your Sites [PERSON_NAME]'s Journey with [PERSON_NAME][MEDICAL_…" at bounding box center [537, 115] width 1075 height 230
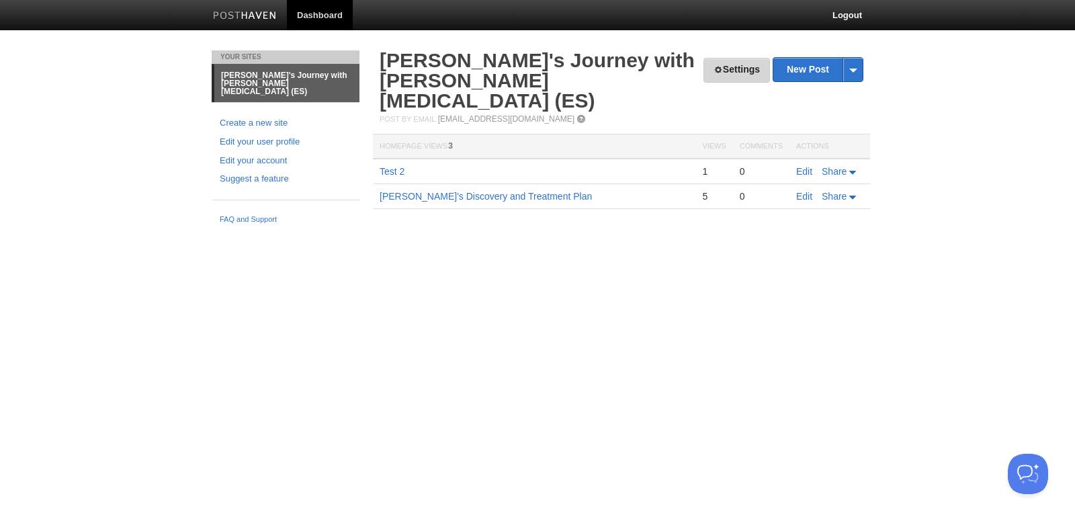
click at [715, 73] on link "Settings" at bounding box center [736, 70] width 67 height 25
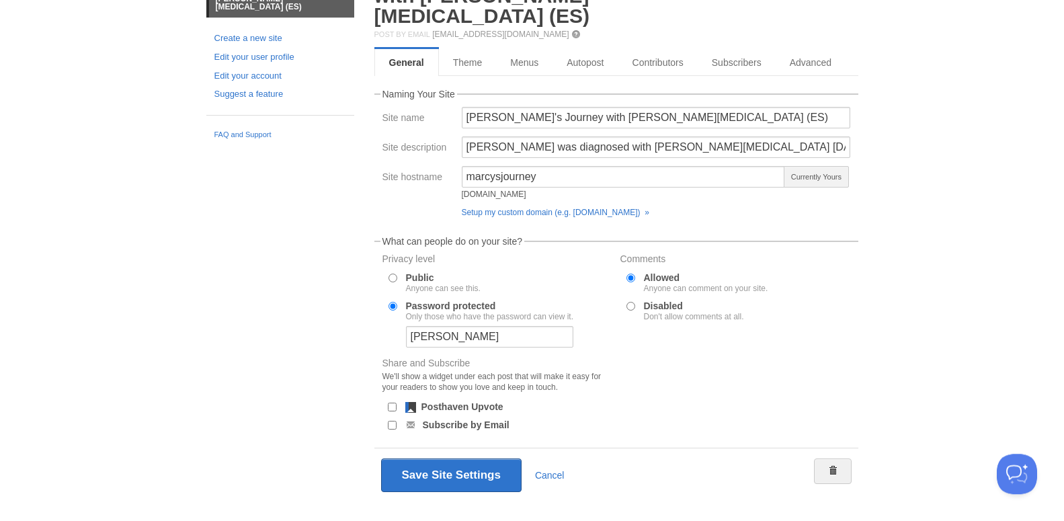
scroll to position [87, 0]
click at [478, 47] on link "Theme" at bounding box center [468, 60] width 58 height 27
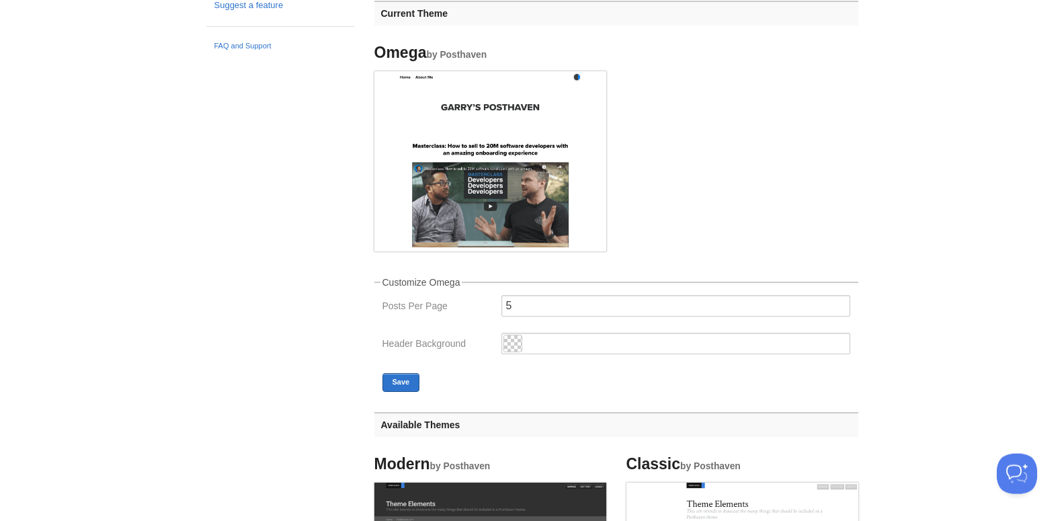
scroll to position [42, 0]
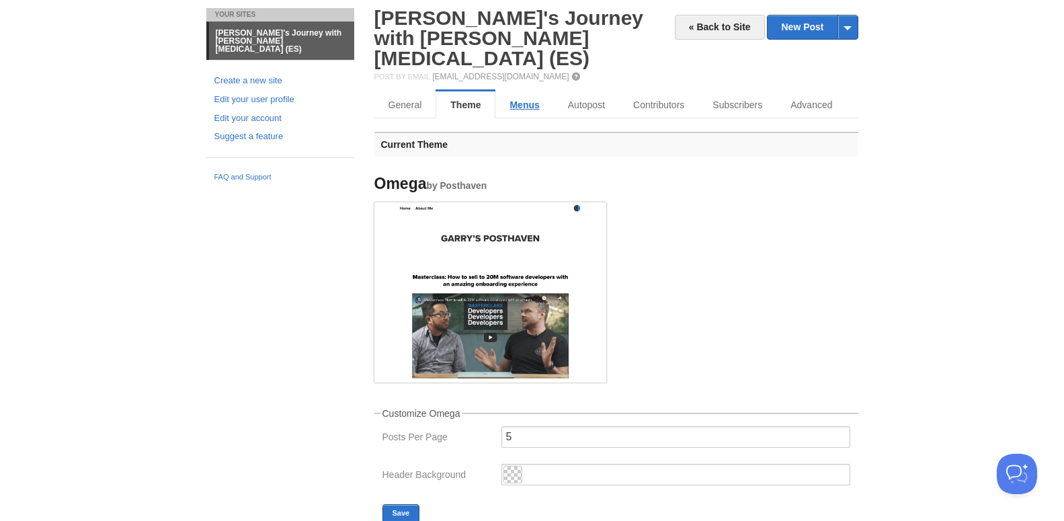
click at [532, 91] on link "Menus" at bounding box center [524, 104] width 58 height 27
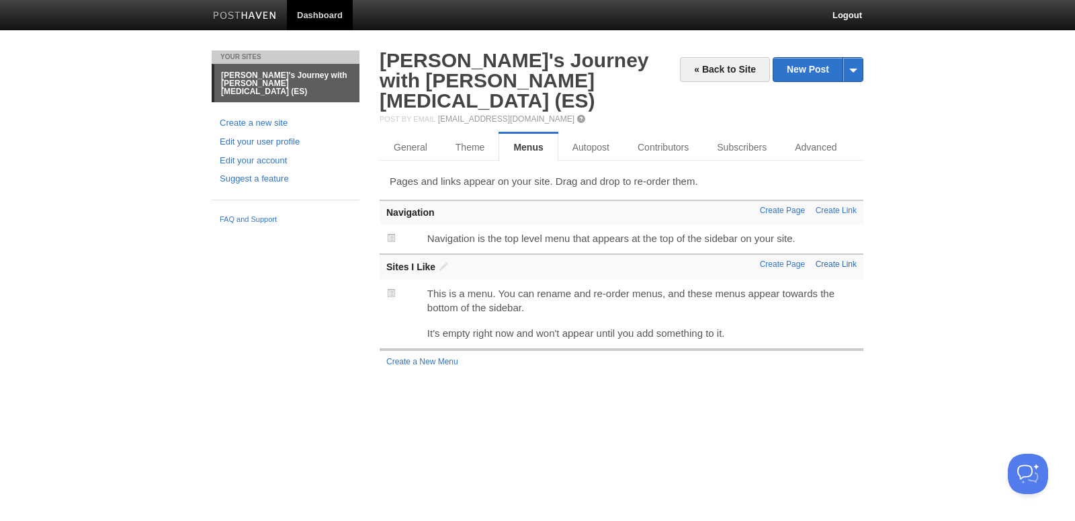
click at [830, 259] on link "Create Link" at bounding box center [836, 263] width 41 height 9
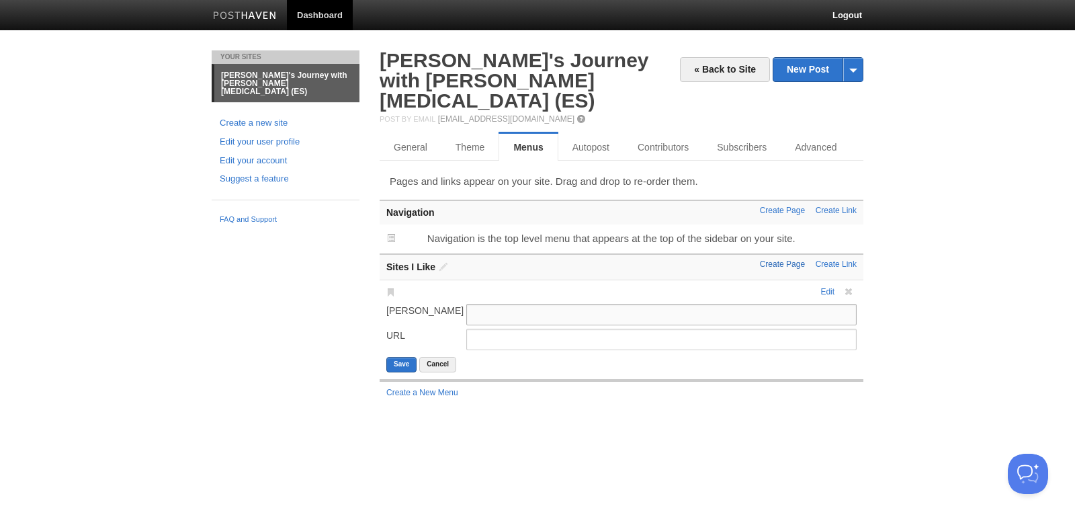
click at [782, 259] on link "Create Page" at bounding box center [782, 263] width 45 height 9
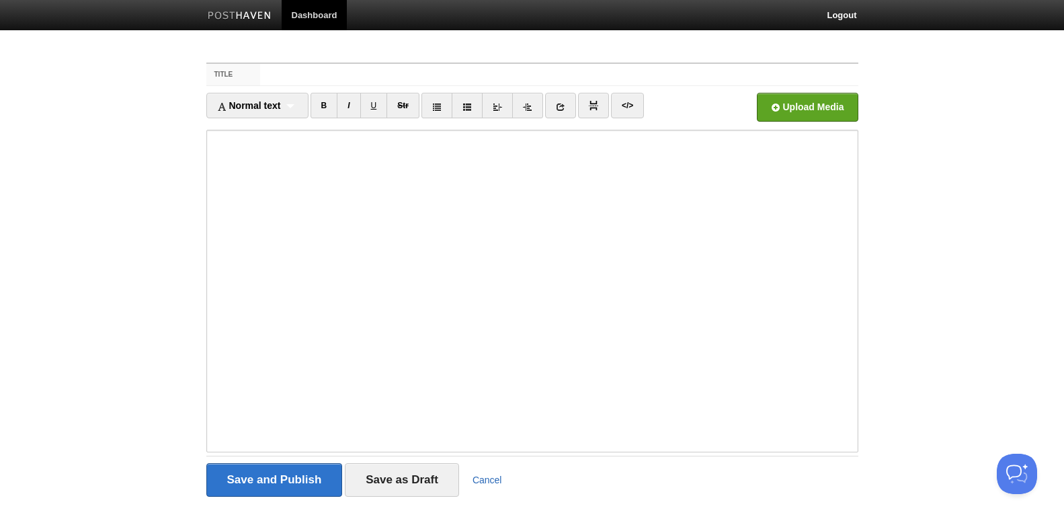
click at [488, 478] on link "Cancel" at bounding box center [487, 479] width 30 height 11
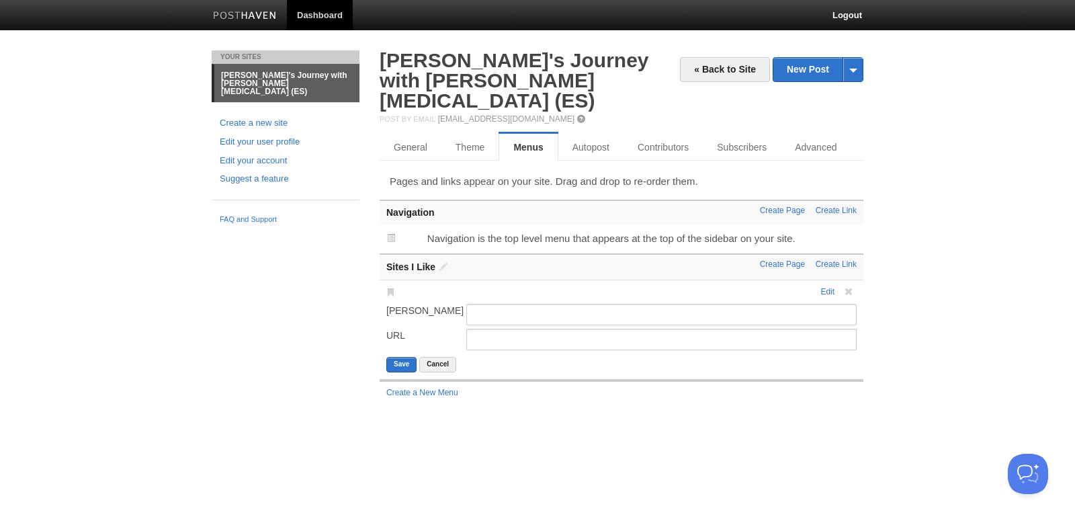
click at [454, 231] on p "Navigation is the top level menu that appears at the top of the sidebar on your…" at bounding box center [641, 238] width 429 height 14
click at [850, 287] on span at bounding box center [848, 291] width 9 height 9
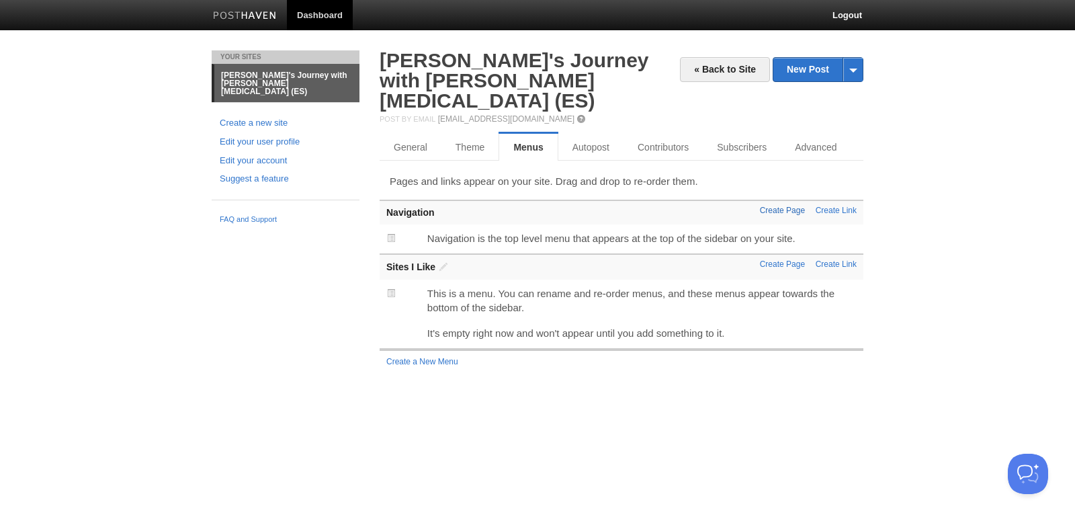
click at [781, 206] on link "Create Page" at bounding box center [782, 210] width 45 height 9
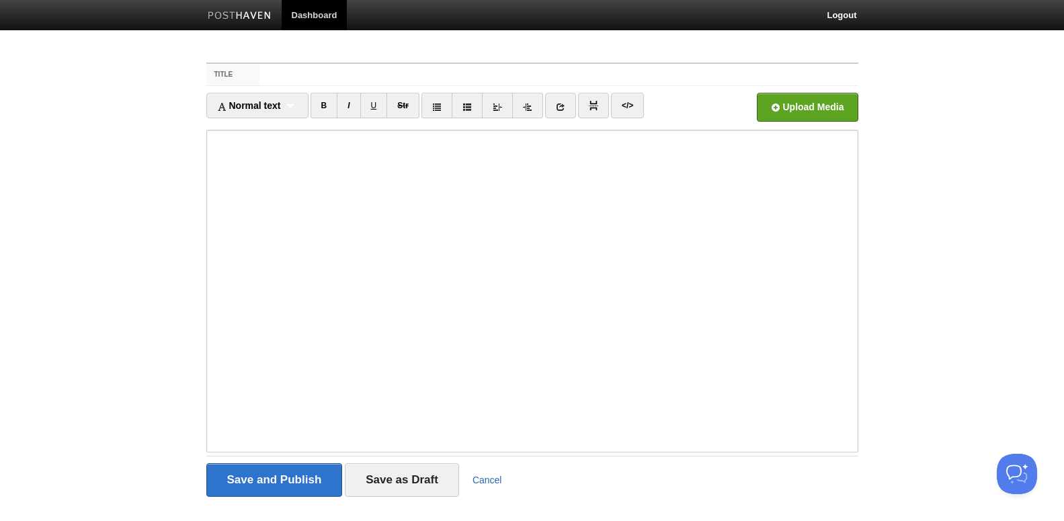
click at [495, 480] on link "Cancel" at bounding box center [487, 479] width 30 height 11
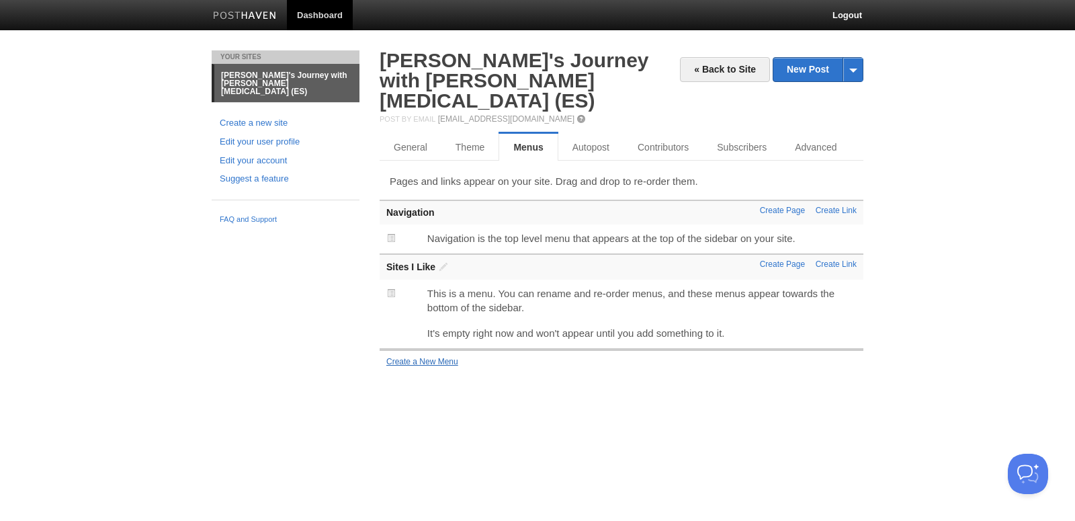
click at [421, 357] on link "Create a New Menu" at bounding box center [422, 361] width 72 height 9
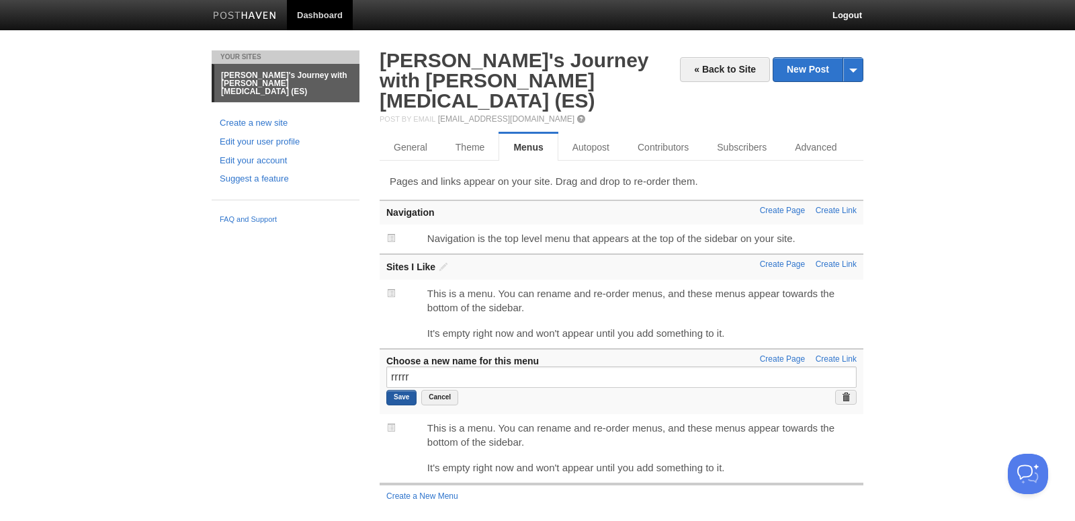
type input "rrrrr"
click at [406, 390] on input "Save" at bounding box center [401, 397] width 30 height 15
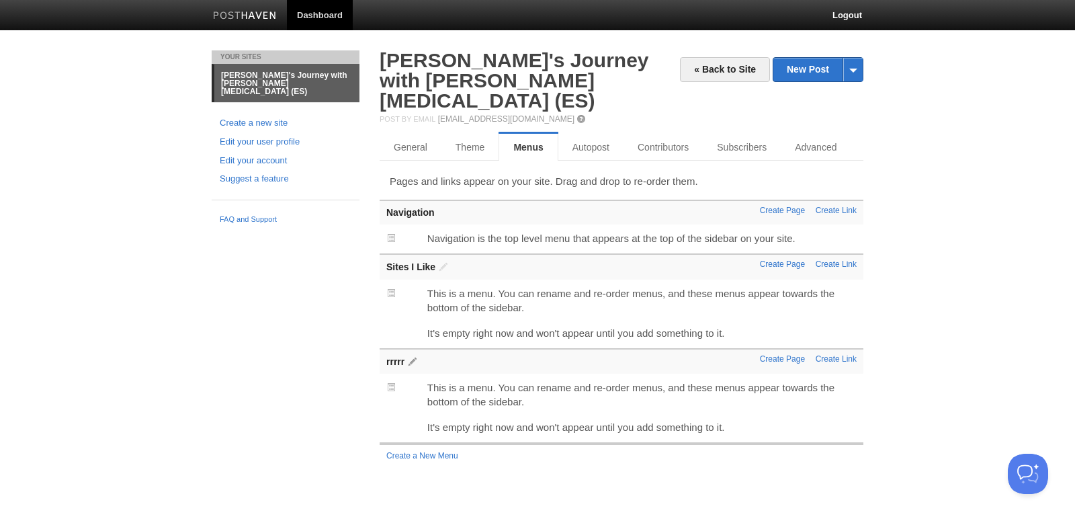
click at [415, 357] on span at bounding box center [412, 361] width 9 height 9
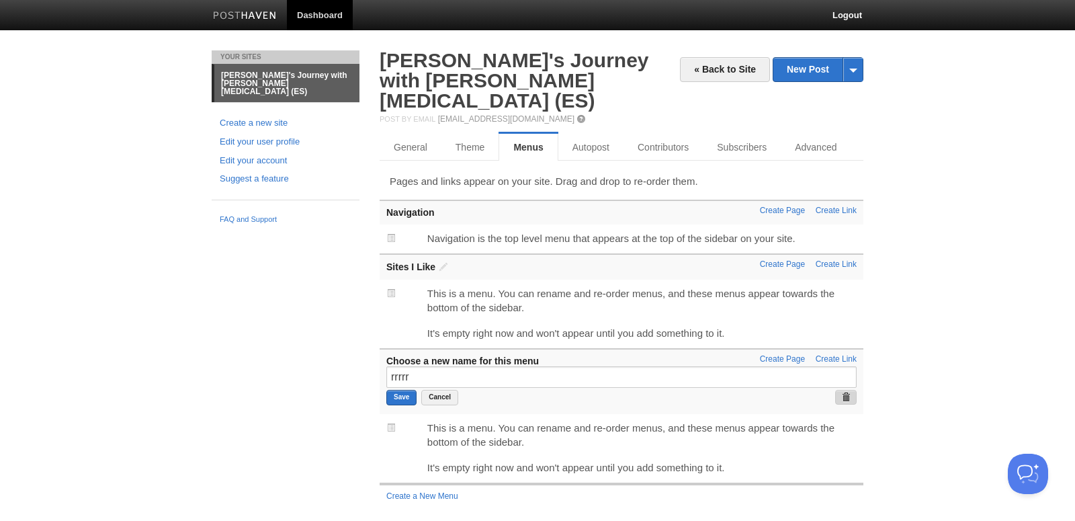
click at [847, 392] on span at bounding box center [845, 396] width 9 height 9
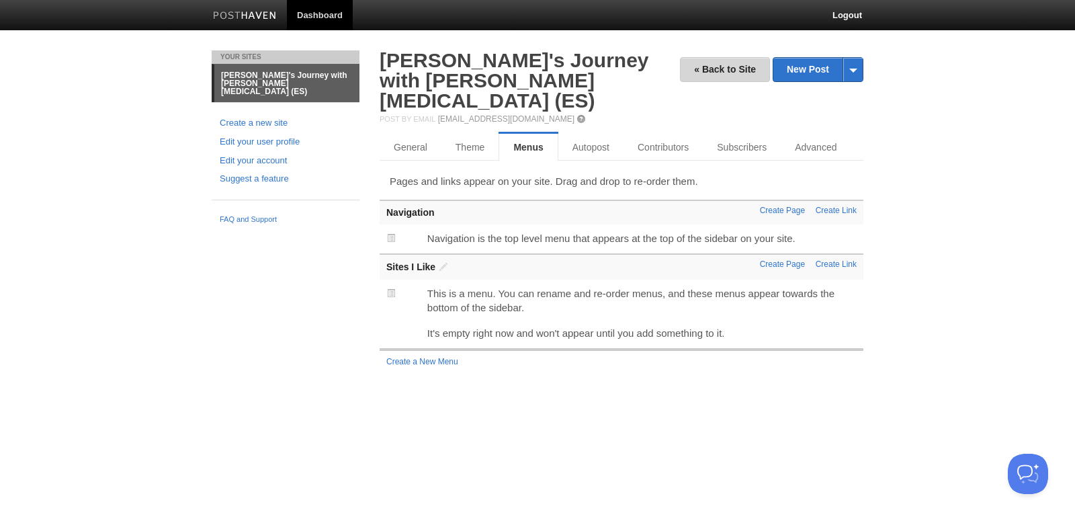
click at [718, 70] on link "« Back to Site" at bounding box center [725, 69] width 90 height 25
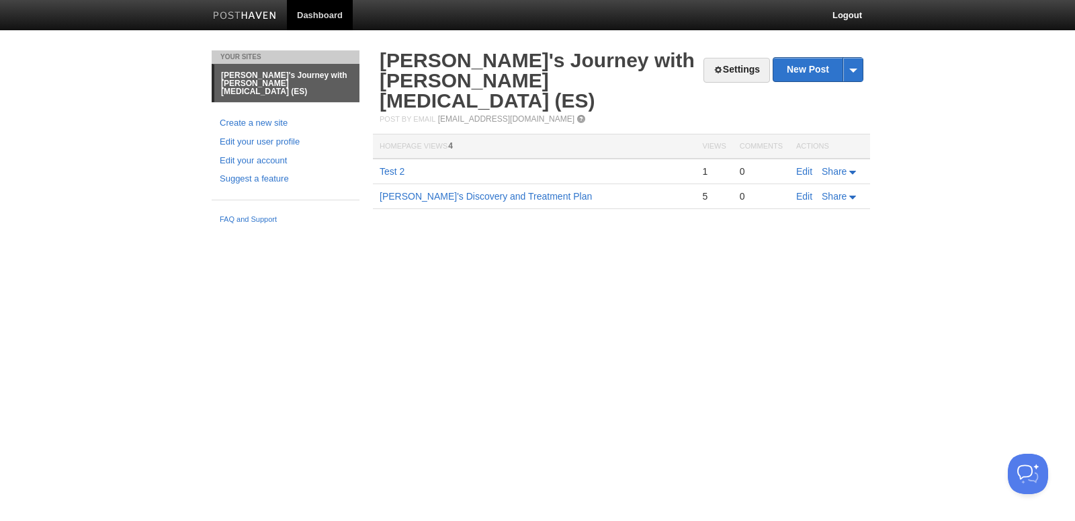
click at [556, 249] on html "Dashboard Logout Your Sites Marcy's Journey with Ewing Sarcoma (ES) Create a ne…" at bounding box center [537, 124] width 1075 height 249
